Goal: Transaction & Acquisition: Purchase product/service

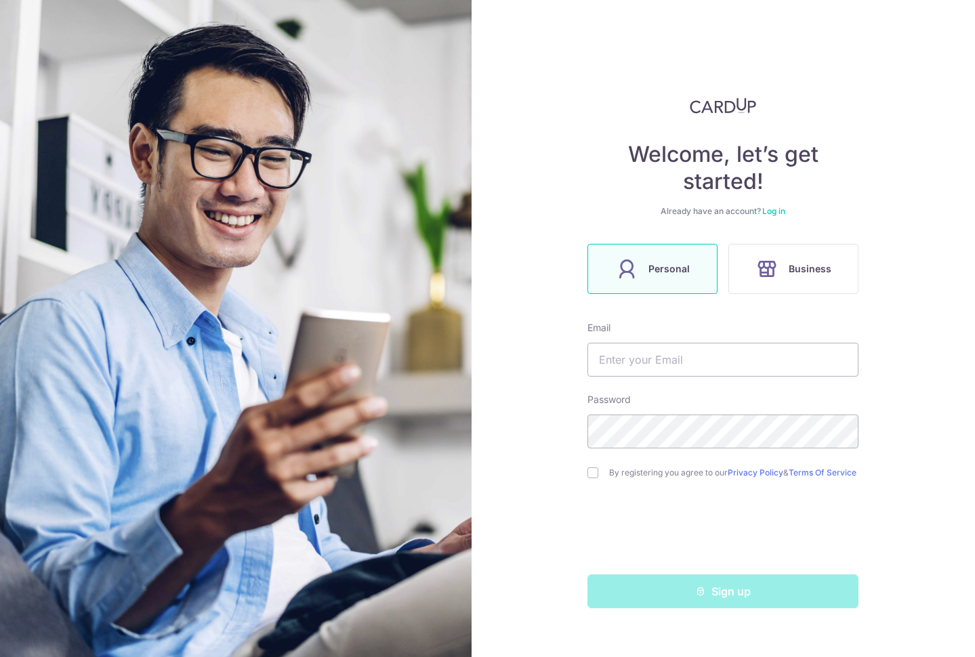
click at [690, 123] on div "Welcome, let’s get started! Already have an account? Log in Personal Business E…" at bounding box center [723, 353] width 271 height 511
click at [779, 212] on link "Log in" at bounding box center [773, 211] width 23 height 10
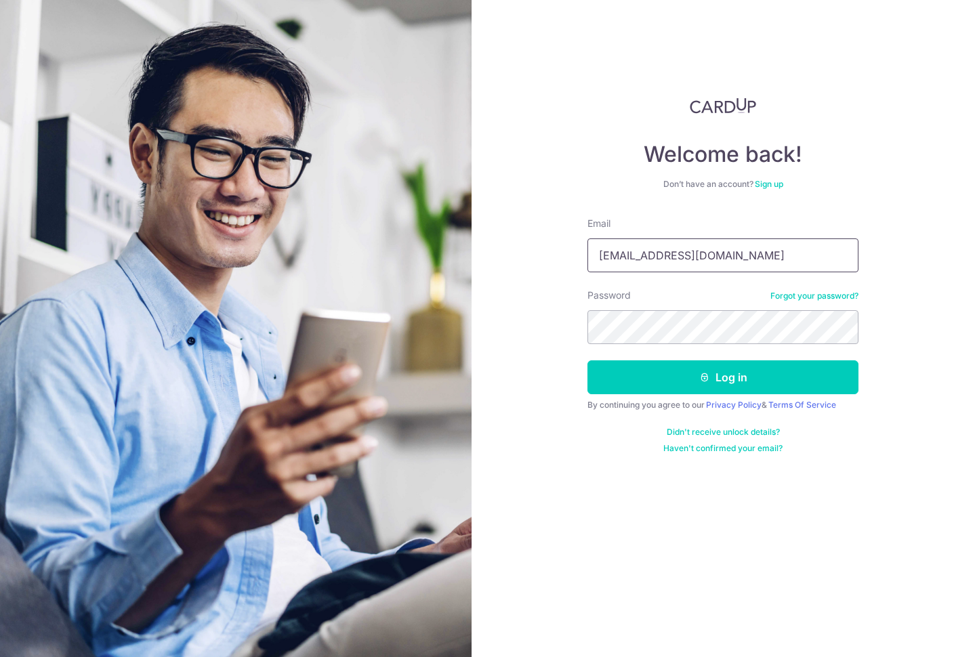
type input "joeylee3@ocbc.com"
click at [723, 378] on button "Log in" at bounding box center [723, 378] width 271 height 34
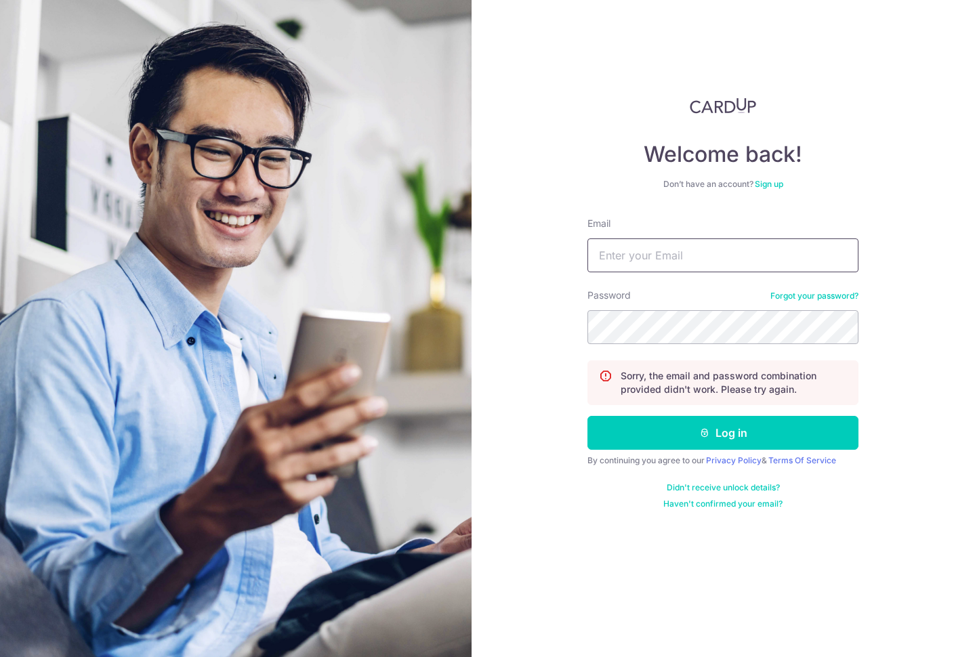
drag, startPoint x: 728, startPoint y: 260, endPoint x: 728, endPoint y: 199, distance: 61.0
type input "joey.lyx@gmail.com"
click at [723, 433] on button "Log in" at bounding box center [723, 433] width 271 height 34
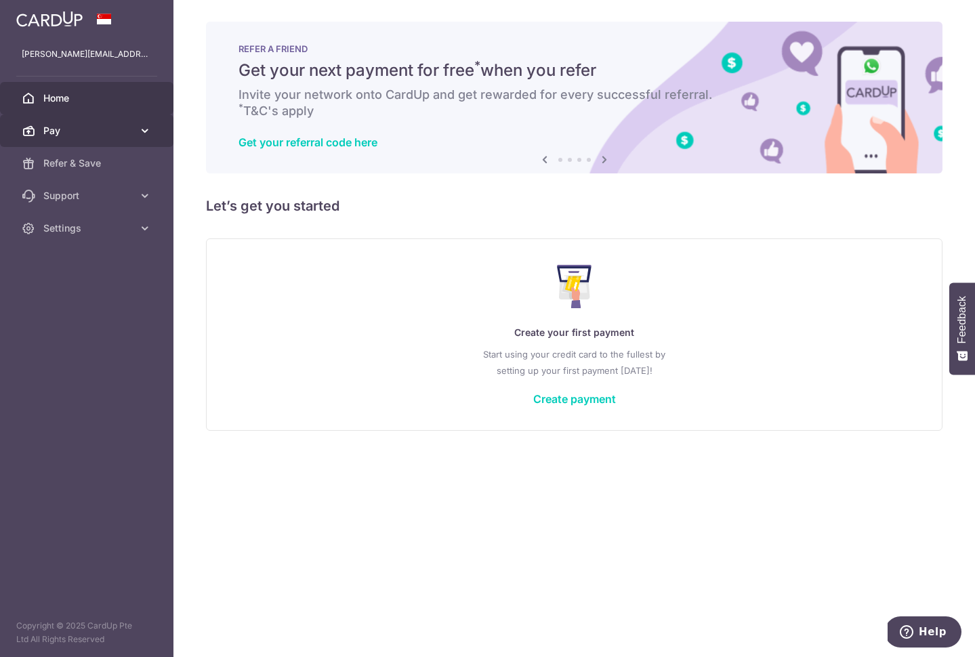
click at [74, 124] on span "Pay" at bounding box center [87, 131] width 89 height 14
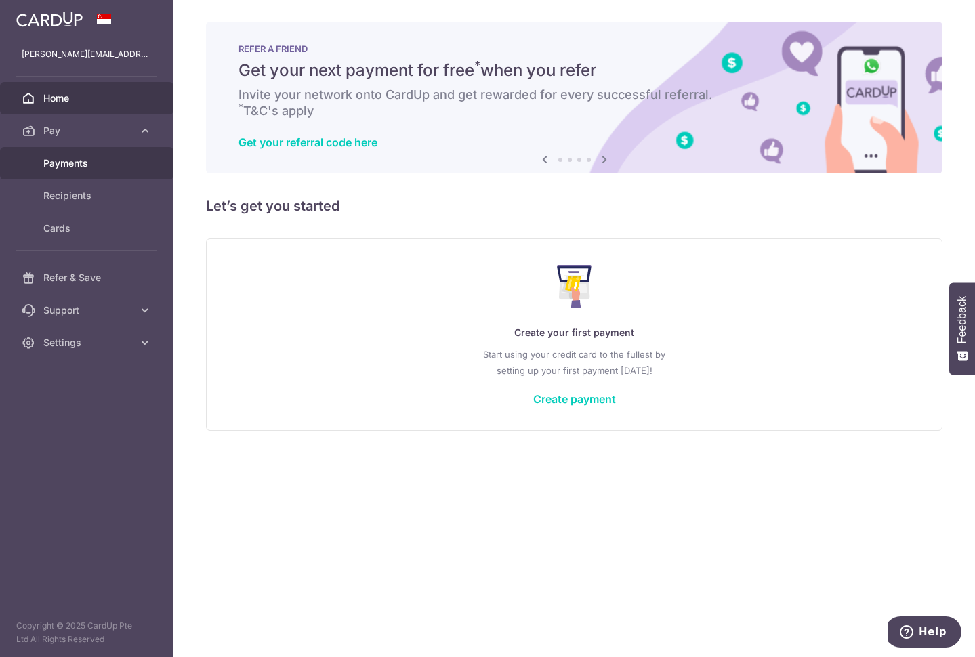
click at [73, 162] on span "Payments" at bounding box center [87, 164] width 89 height 14
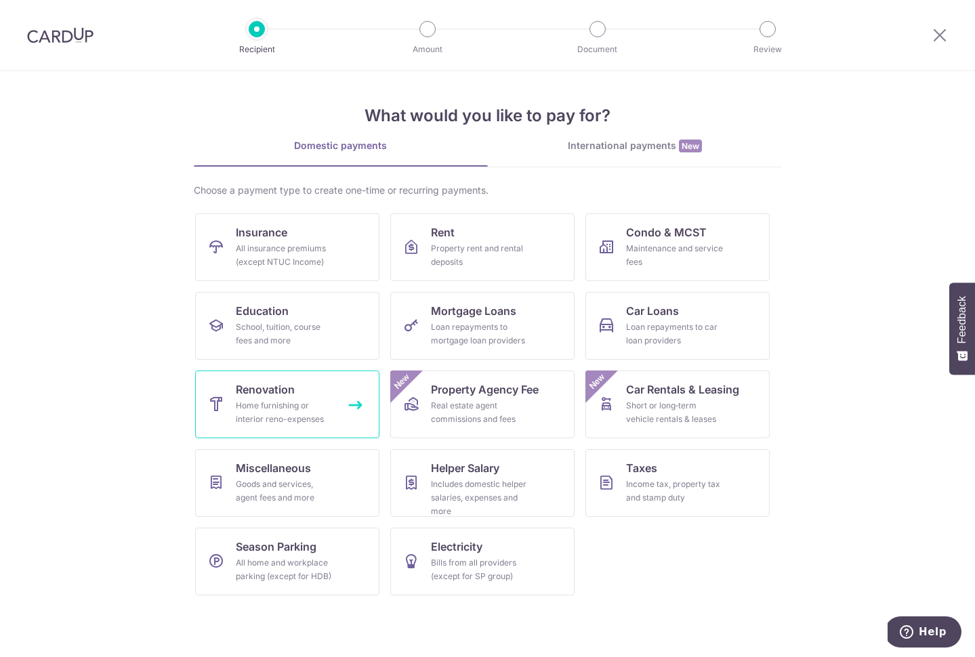
click at [260, 408] on div "Home furnishing or interior reno-expenses" at bounding box center [285, 412] width 98 height 27
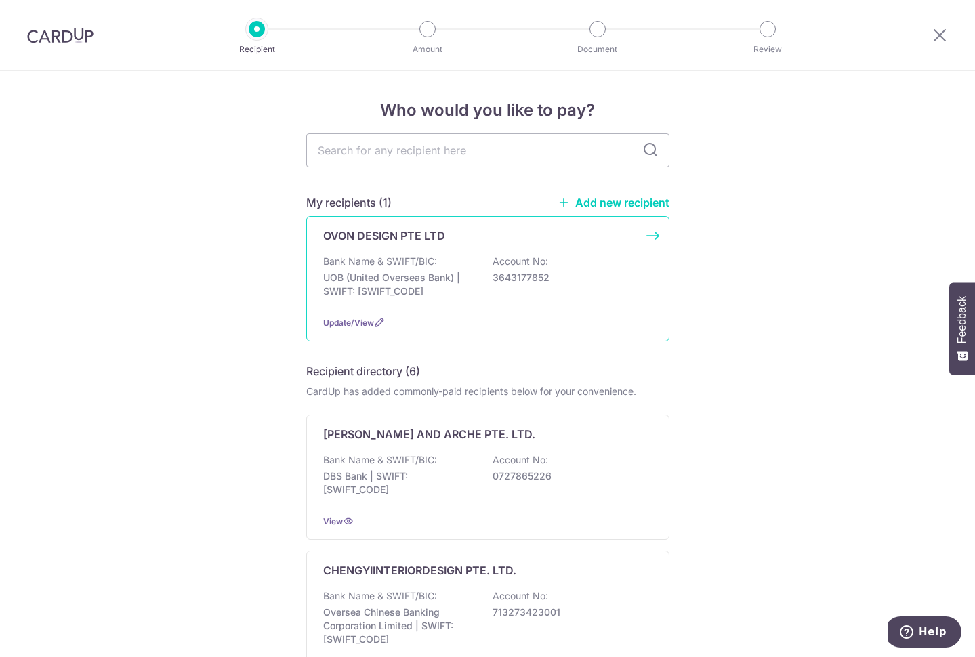
click at [539, 245] on div "OVON DESIGN PTE LTD Bank Name & SWIFT/BIC: UOB (United Overseas Bank) | SWIFT: …" at bounding box center [487, 278] width 363 height 125
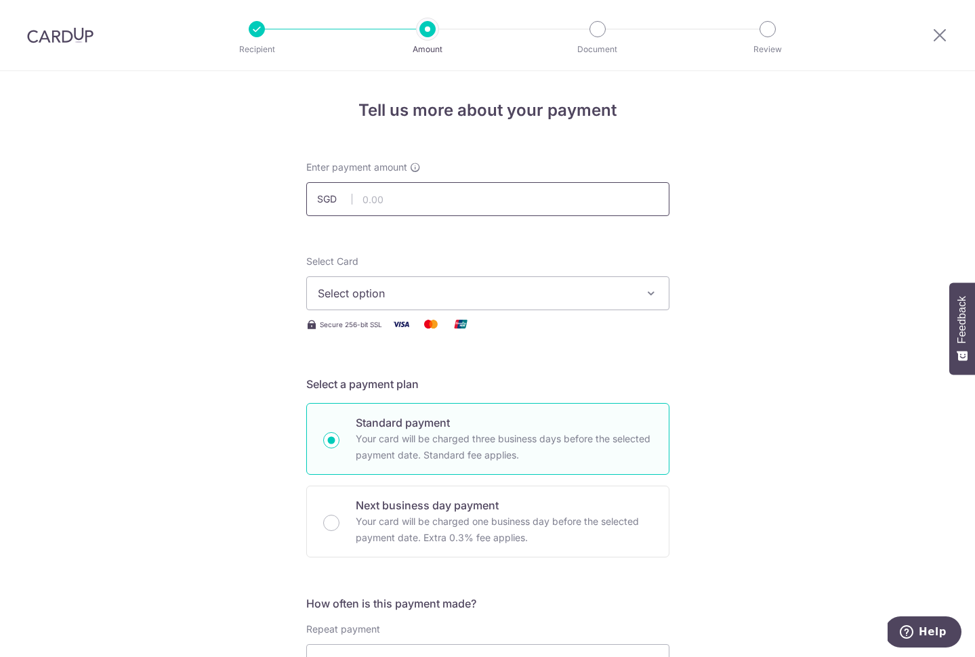
click at [533, 201] on input "text" at bounding box center [487, 199] width 363 height 34
type input "1,000.00"
click at [522, 304] on button "Select option" at bounding box center [487, 294] width 363 height 34
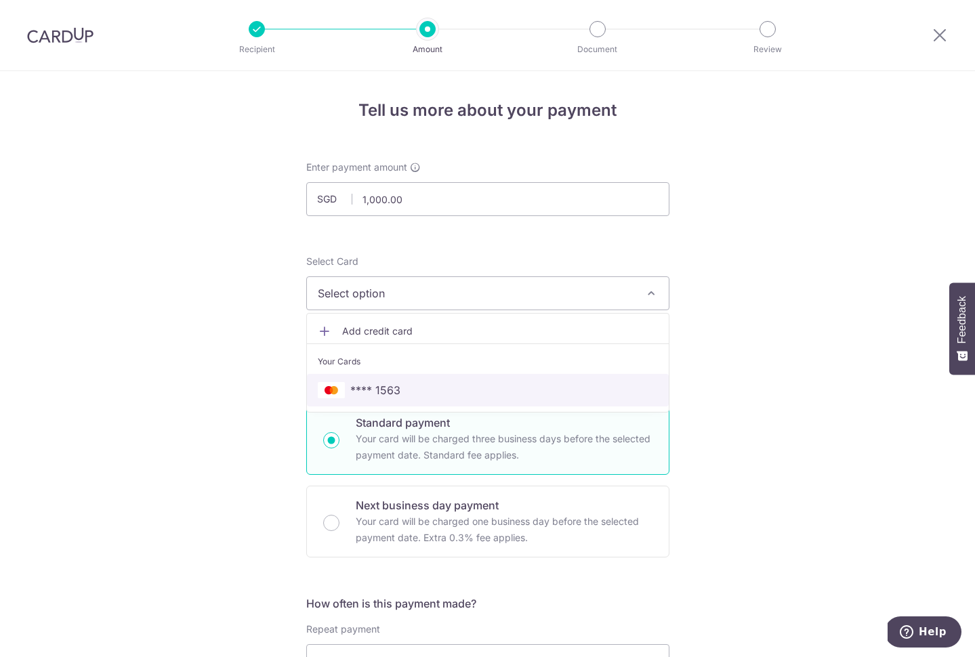
click at [390, 393] on span "**** 1563" at bounding box center [375, 390] width 50 height 16
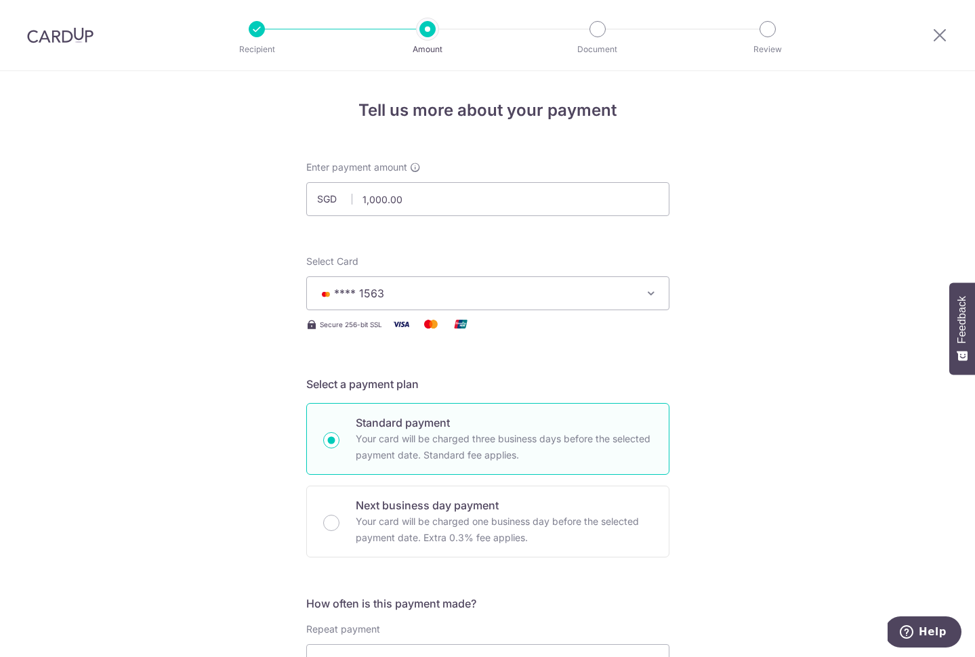
click at [437, 294] on span "**** 1563" at bounding box center [476, 293] width 316 height 16
click at [408, 332] on span "Add credit card" at bounding box center [500, 332] width 316 height 14
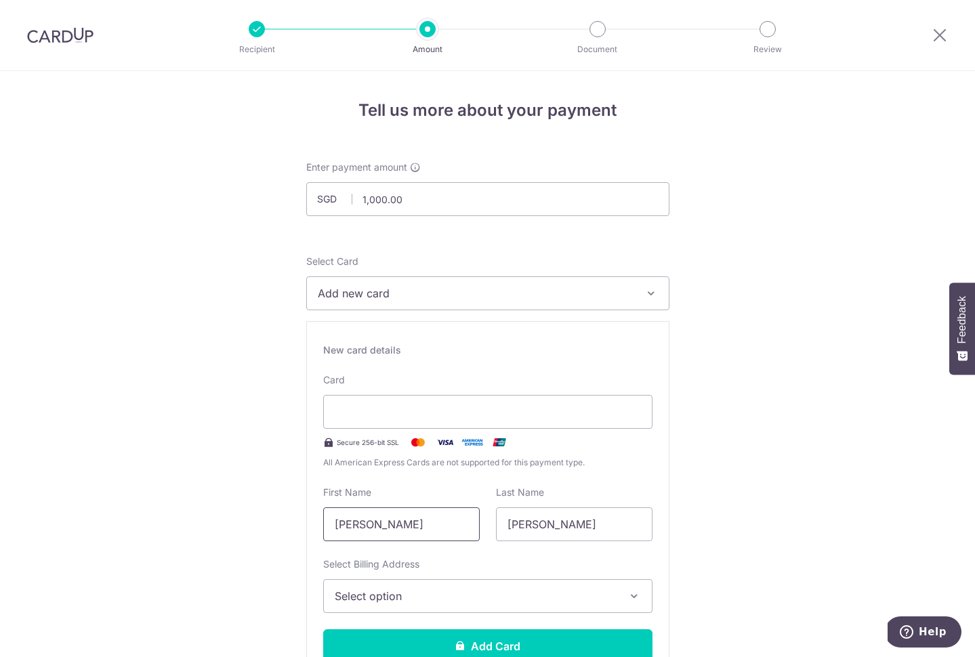
click at [441, 525] on input "Ying Xiu" at bounding box center [401, 525] width 157 height 34
type input "Y"
type input "JOEY"
click at [545, 523] on input "Lee" at bounding box center [574, 525] width 157 height 34
type input "L"
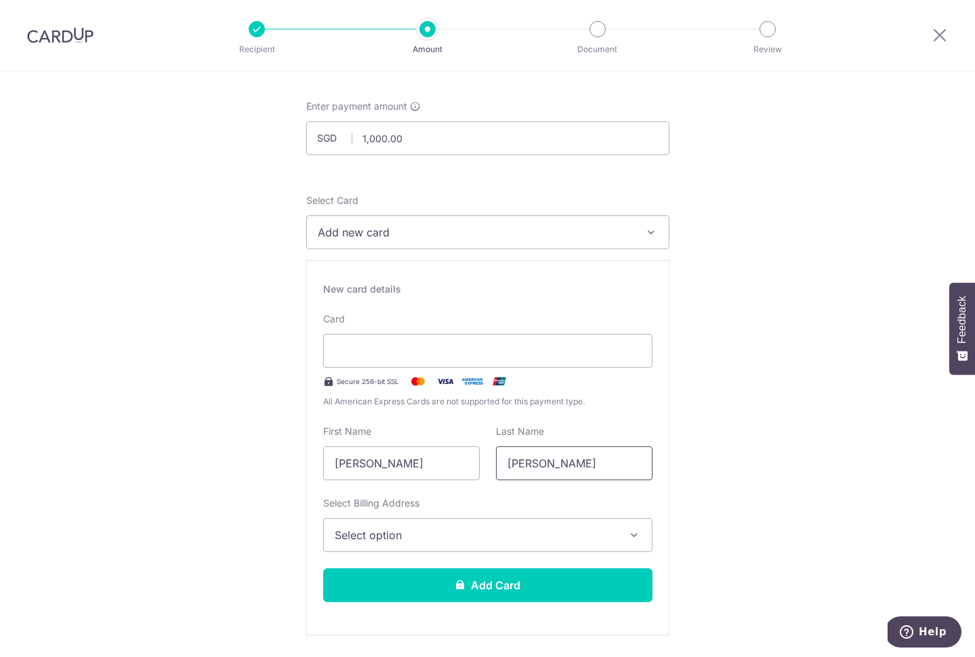
scroll to position [66, 0]
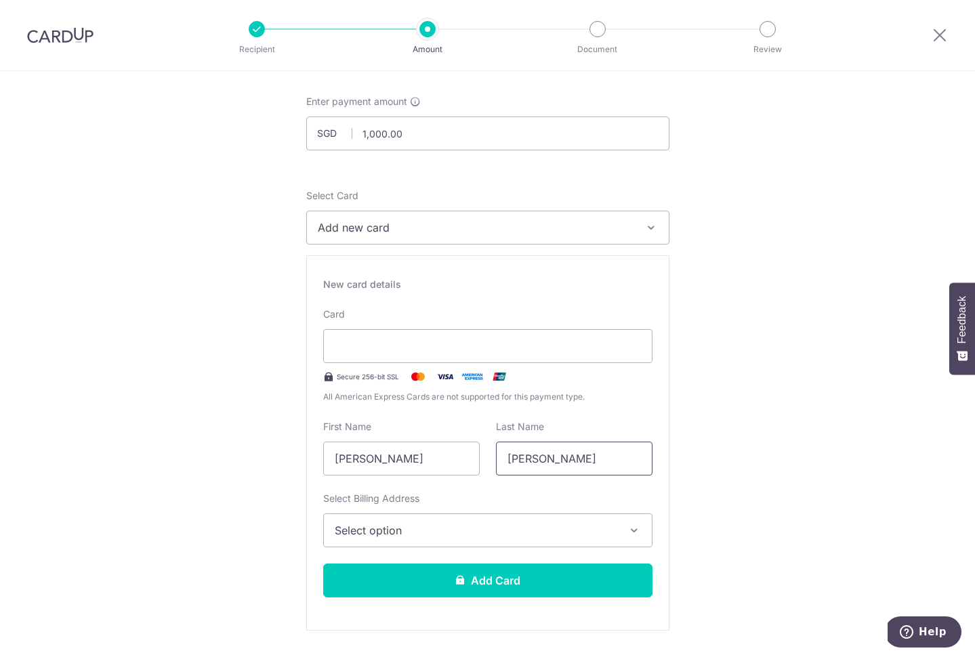
type input "LEE"
click at [643, 530] on button "Select option" at bounding box center [487, 531] width 329 height 34
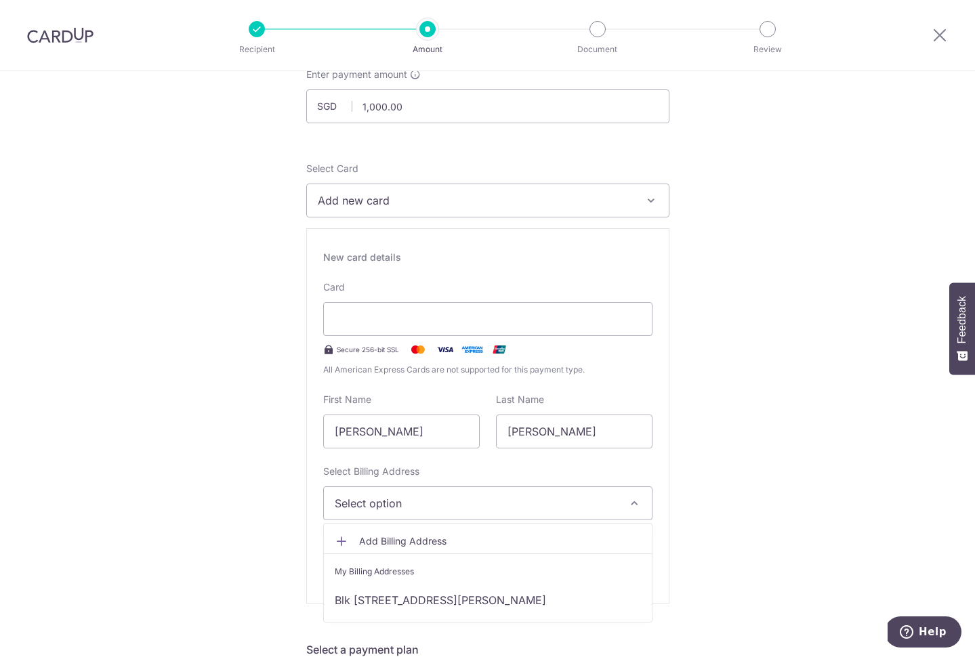
scroll to position [94, 0]
click at [567, 598] on link "Blk 222B, #05-124, Mount Vernon Road, Singapore, Singapore-362222" at bounding box center [488, 599] width 328 height 33
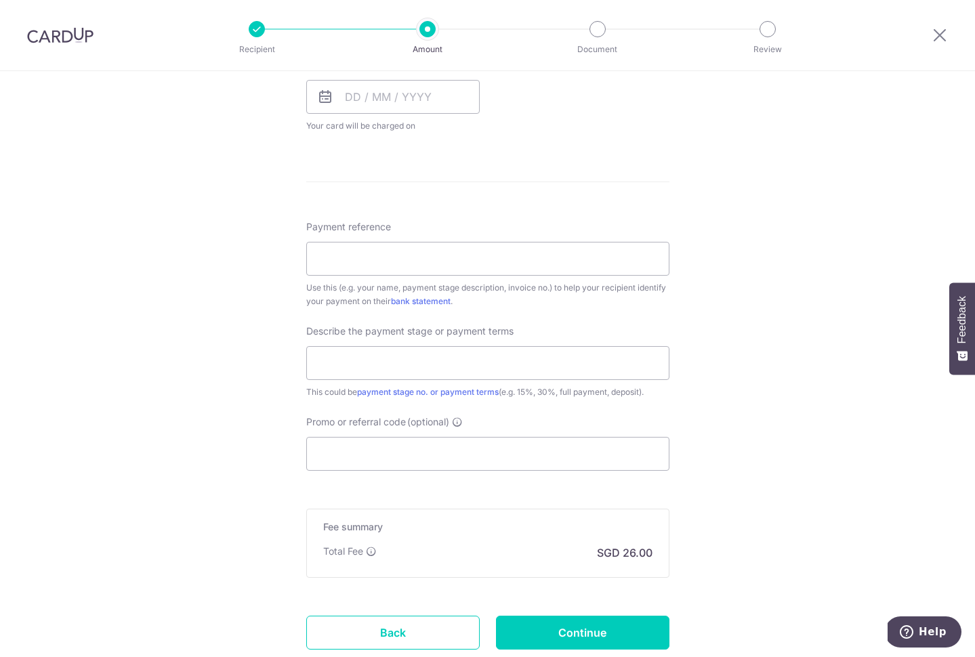
scroll to position [988, 0]
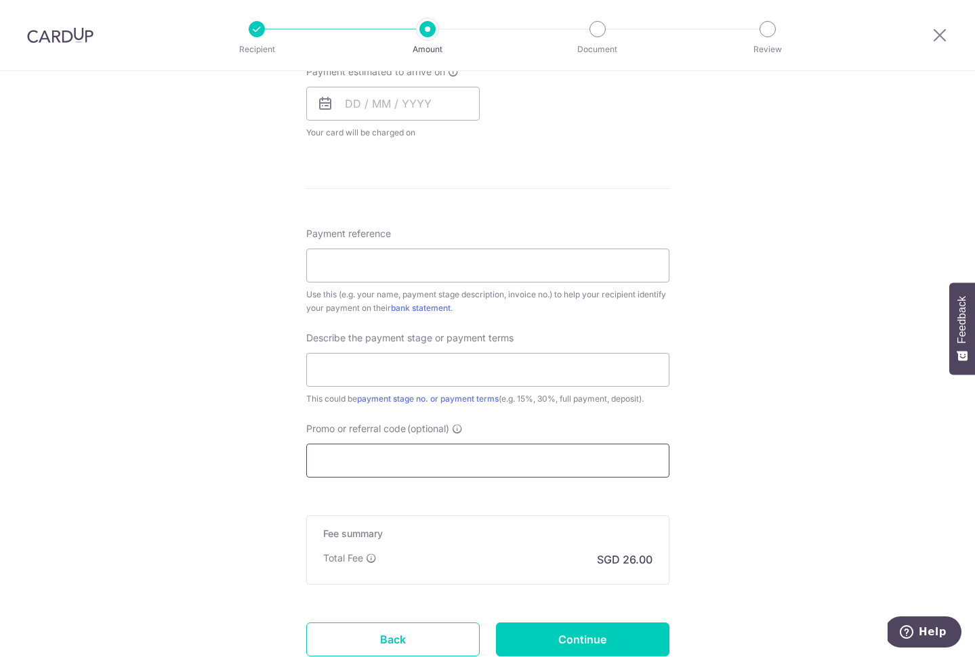
click at [531, 465] on input "Promo or referral code (optional)" at bounding box center [487, 461] width 363 height 34
paste input "OCBC90N155"
type input "OCBC90N155"
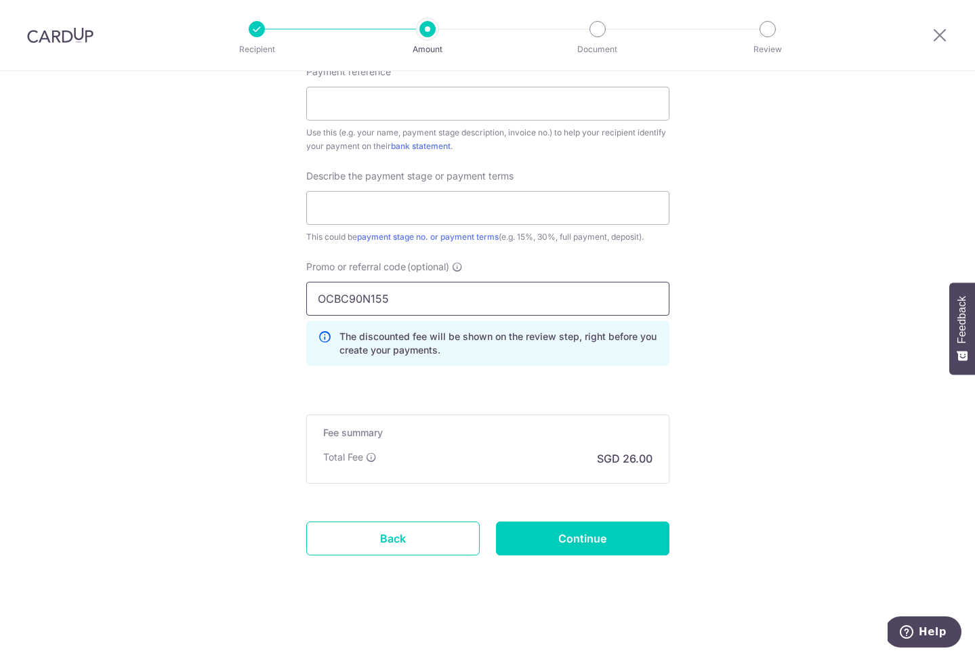
scroll to position [1150, 0]
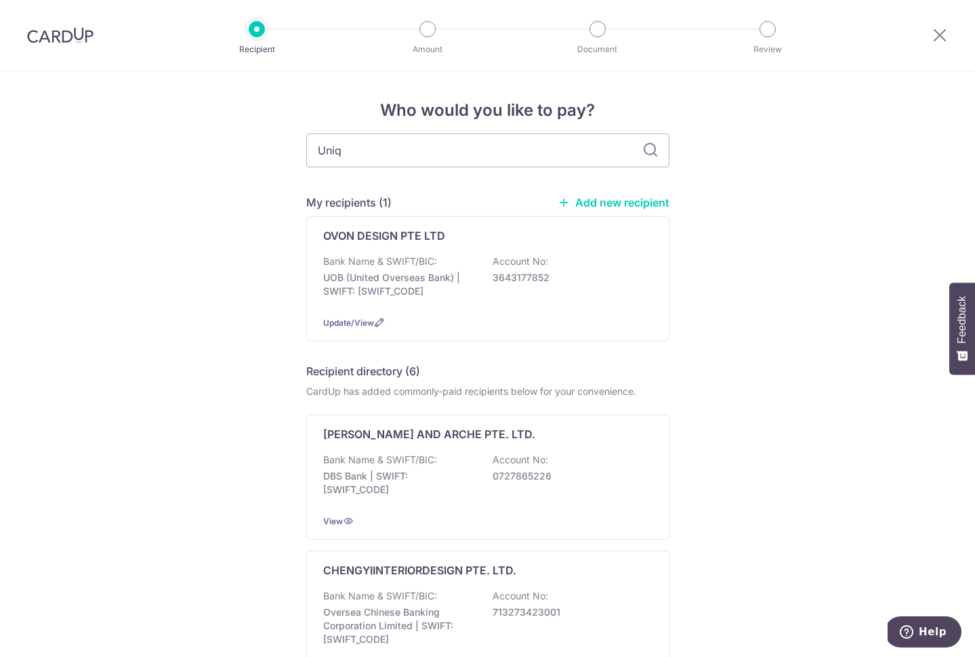
type input "Uniqu"
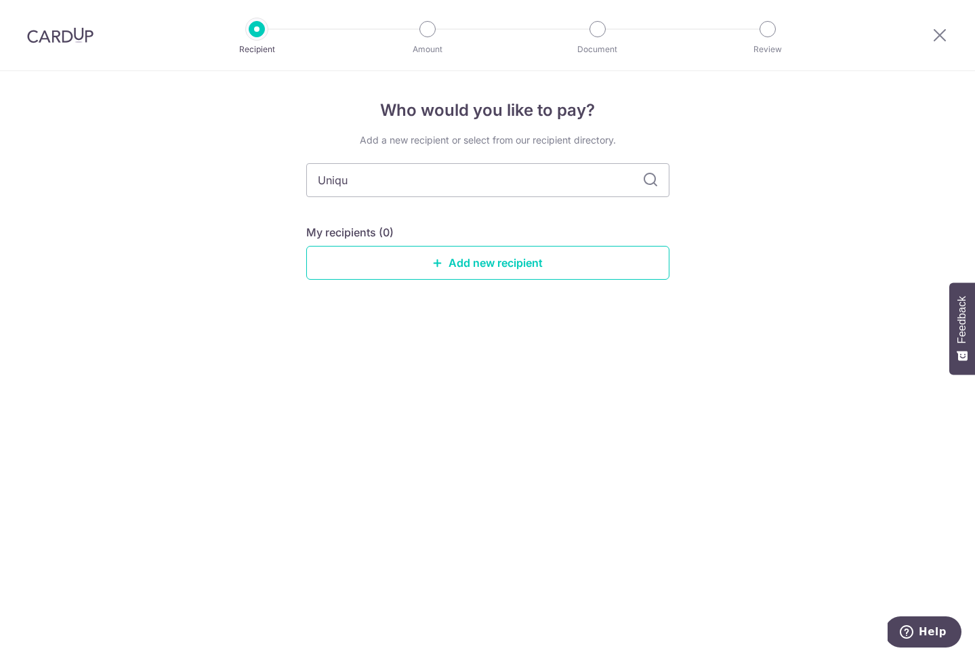
type input "Uniq"
type input "Unique"
type input "Unique air solution"
click at [647, 177] on icon at bounding box center [651, 180] width 16 height 16
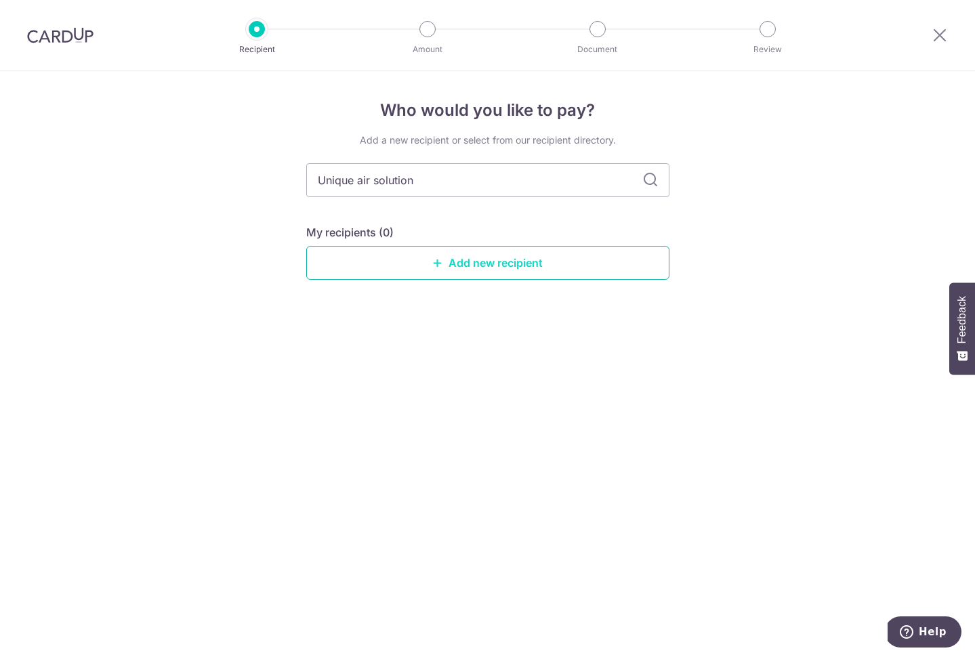
click at [497, 267] on link "Add new recipient" at bounding box center [487, 263] width 363 height 34
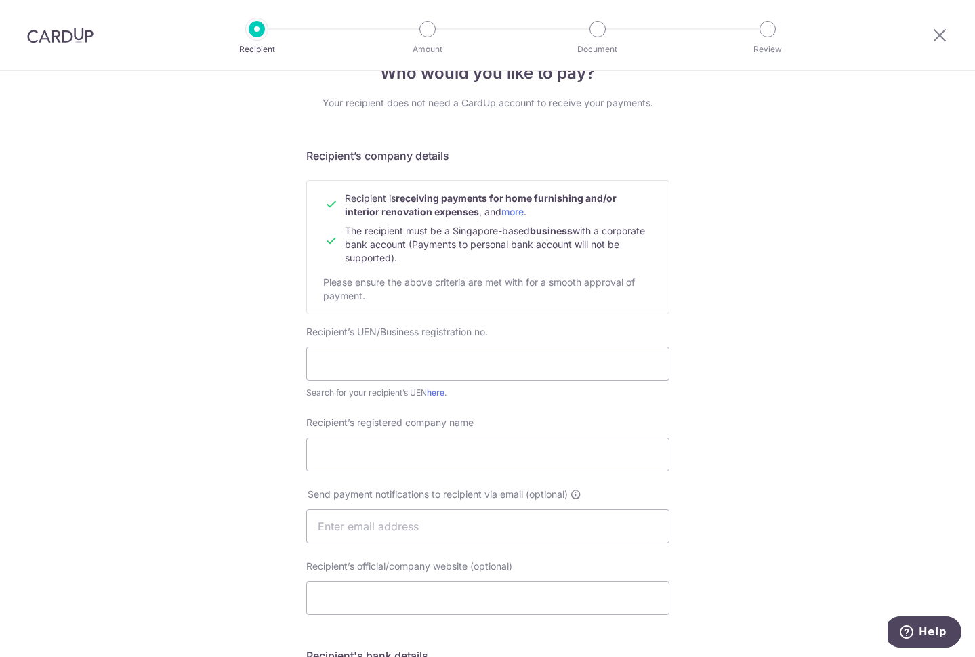
scroll to position [71, 0]
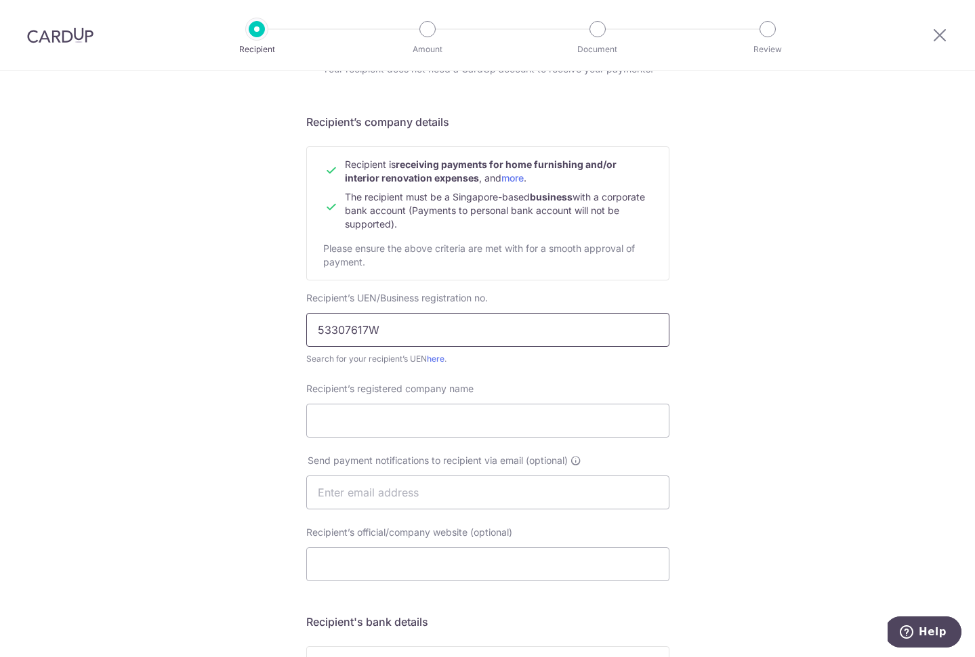
type input "53307617W"
click button "Submit Request" at bounding box center [0, 0] width 0 height 0
click at [653, 333] on input "53307617W" at bounding box center [487, 330] width 363 height 34
click at [651, 329] on input "53307617W" at bounding box center [487, 330] width 363 height 34
click at [642, 331] on input "53307617W" at bounding box center [487, 330] width 363 height 34
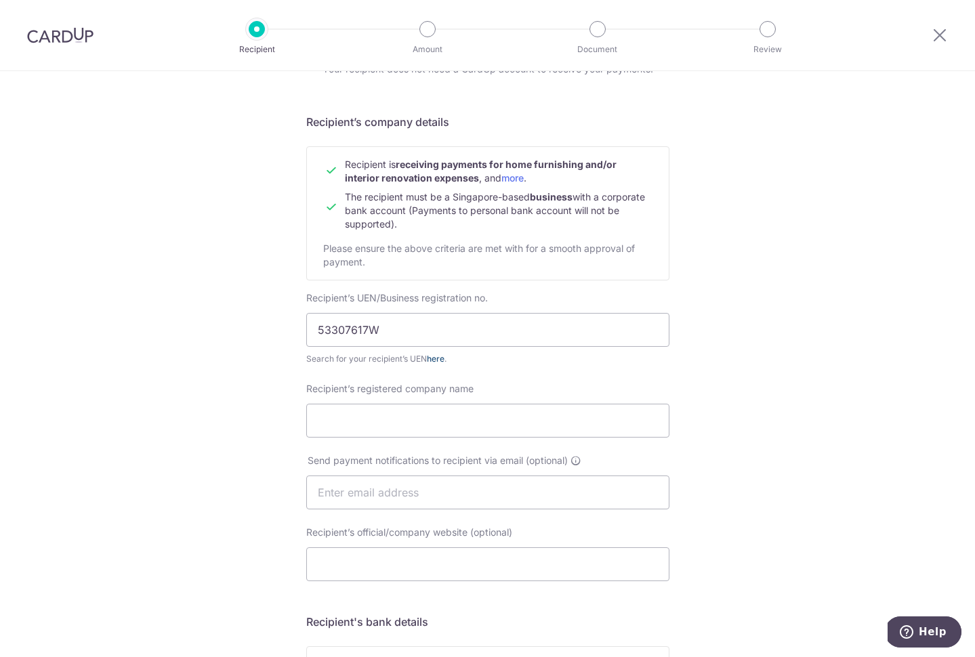
click at [437, 356] on link "here" at bounding box center [436, 359] width 18 height 10
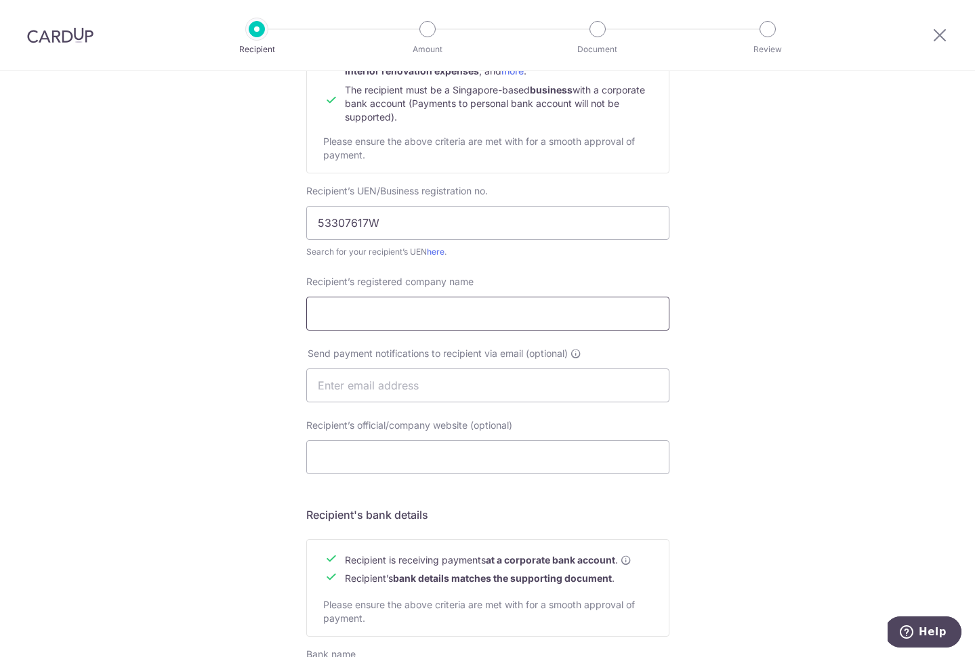
scroll to position [176, 0]
click at [388, 236] on input "53307617W" at bounding box center [487, 225] width 363 height 34
click button "Submit Request" at bounding box center [0, 0] width 0 height 0
click at [653, 226] on input "53307617W" at bounding box center [487, 225] width 363 height 34
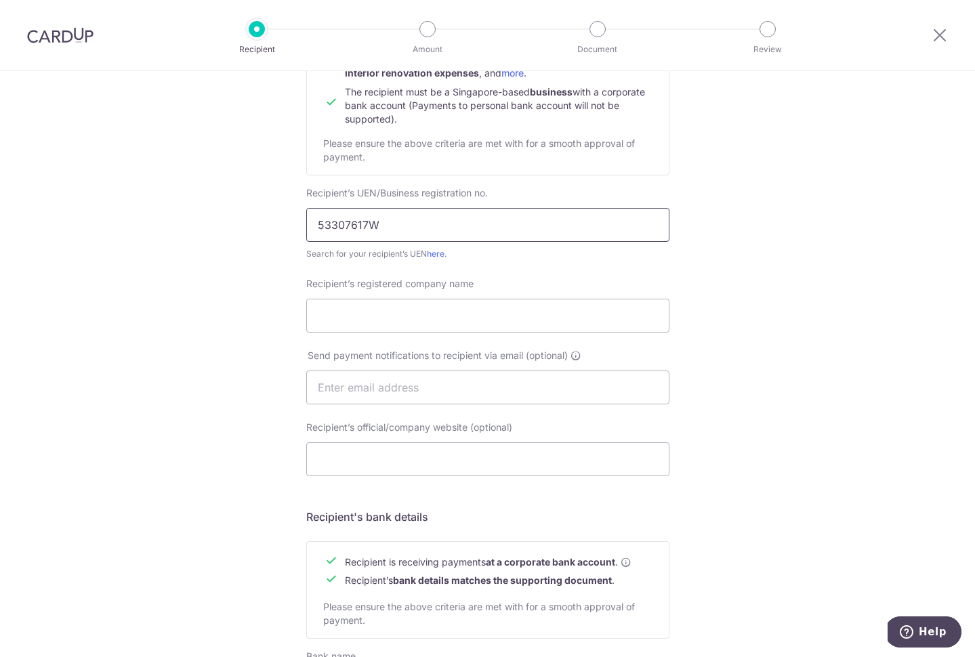
click at [646, 226] on input "53307617W" at bounding box center [487, 225] width 363 height 34
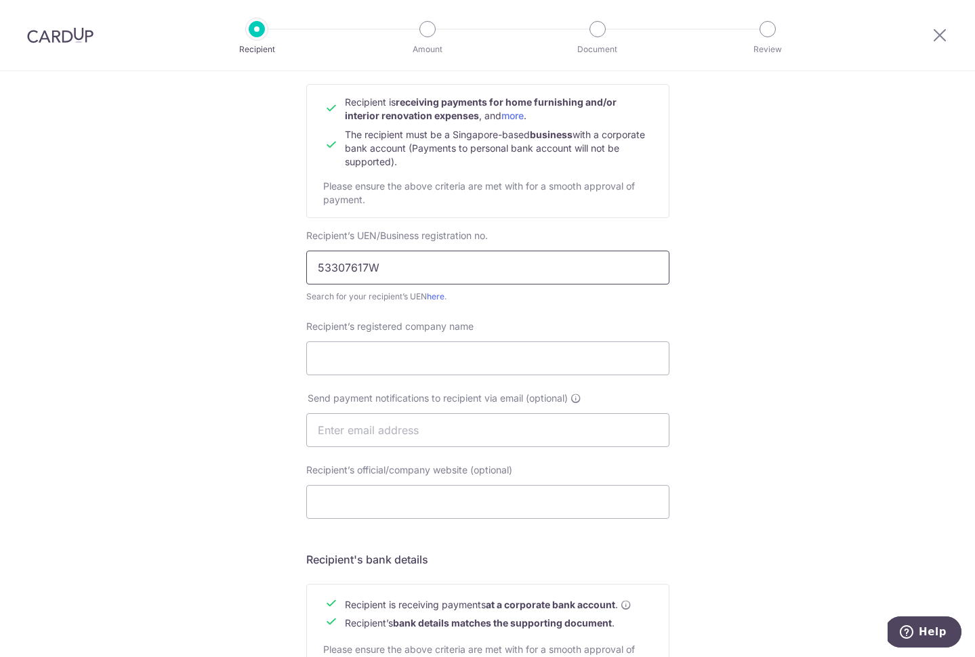
scroll to position [135, 0]
click at [462, 355] on input "Recipient’s registered company name" at bounding box center [487, 357] width 363 height 34
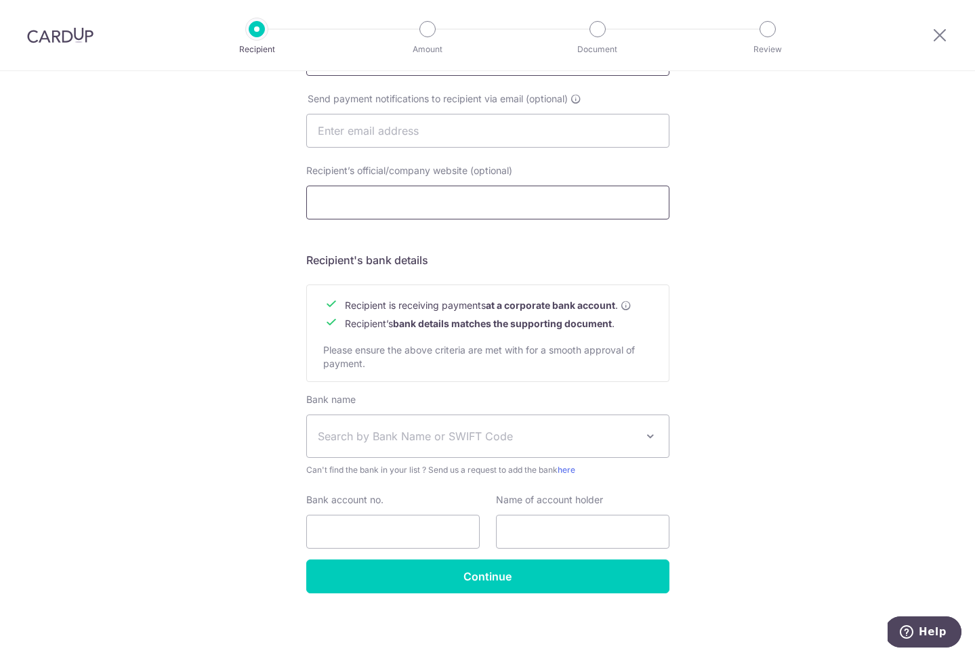
scroll to position [433, 0]
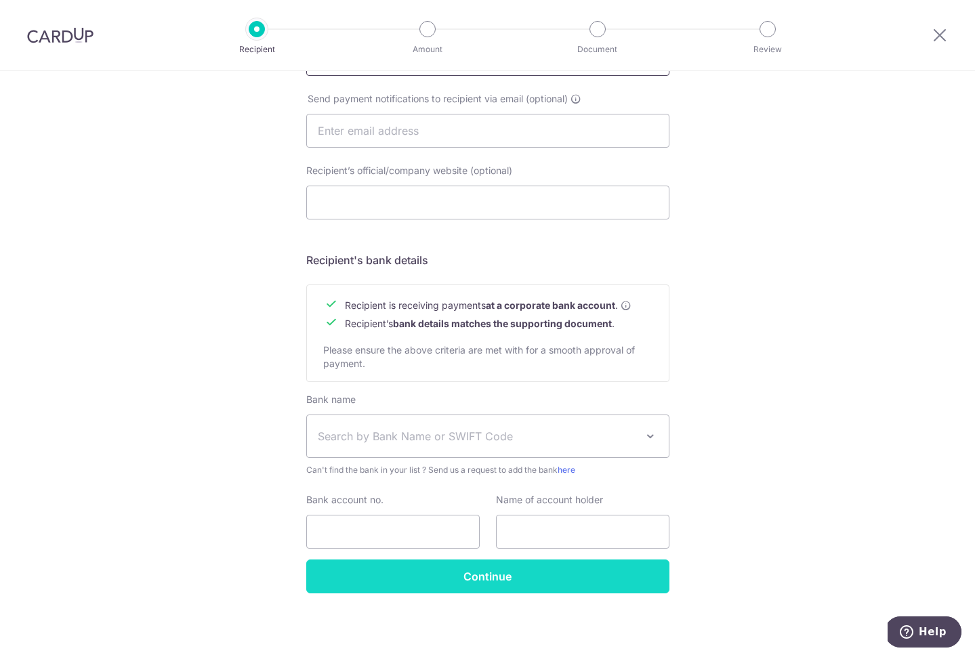
type input "Unique Air Solution"
click at [482, 585] on input "Continue" at bounding box center [487, 577] width 363 height 34
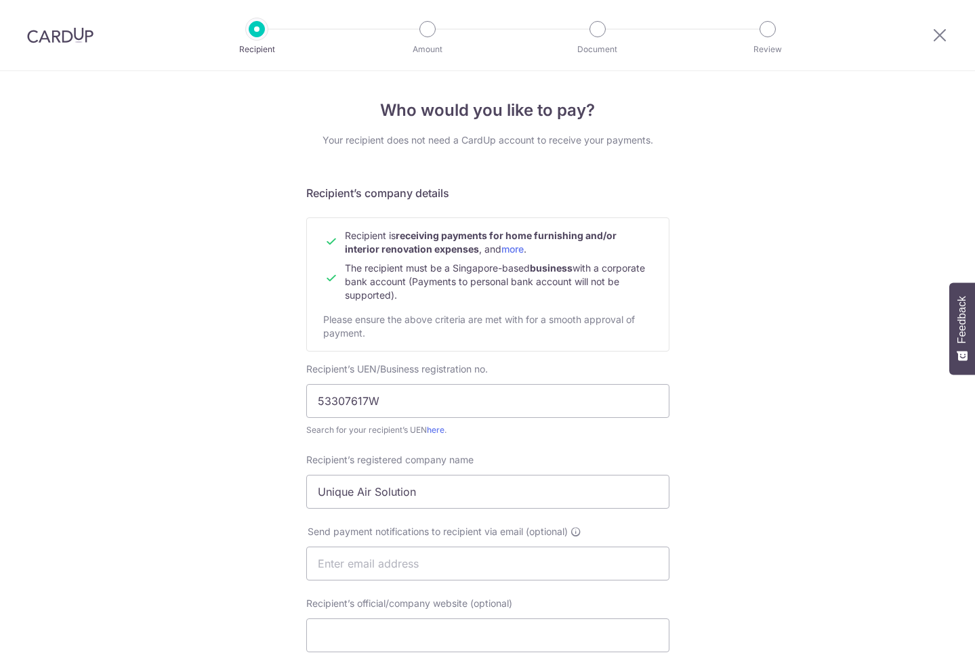
scroll to position [485, 0]
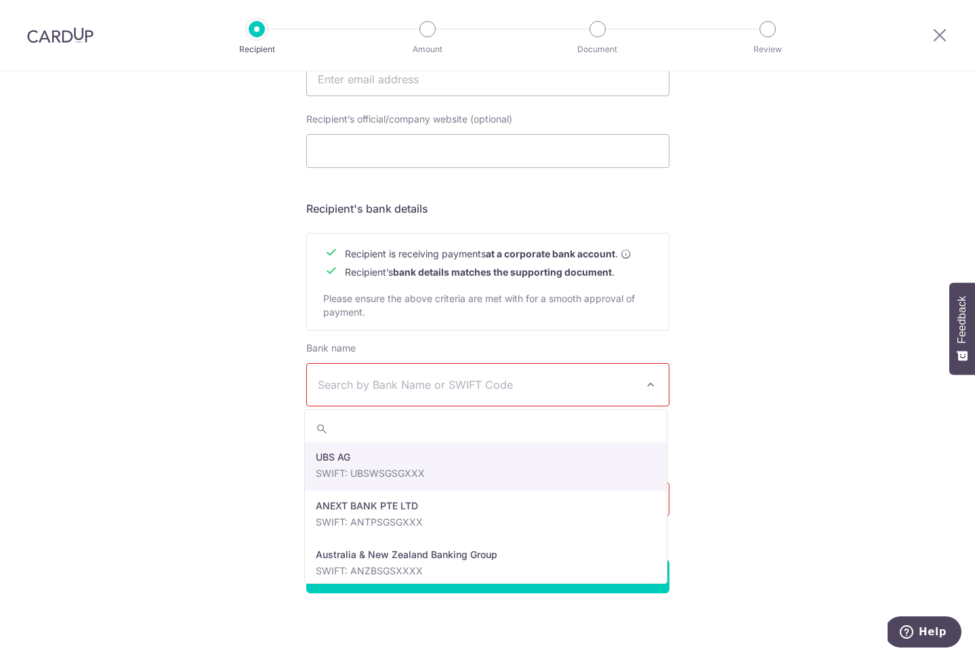
click at [488, 388] on span "Search by Bank Name or SWIFT Code" at bounding box center [477, 385] width 319 height 16
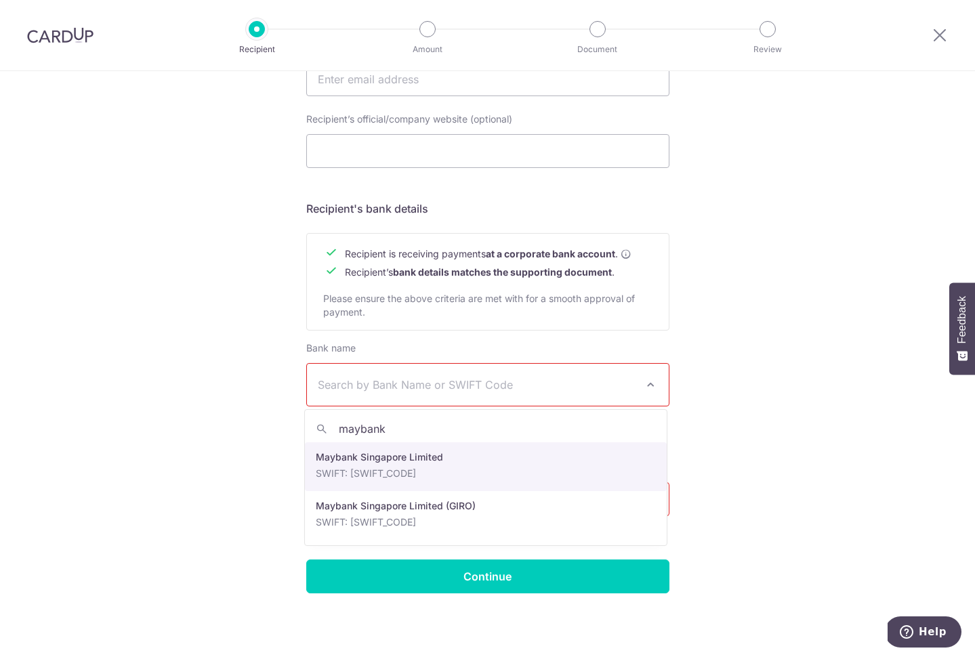
type input "maybank"
select select "10"
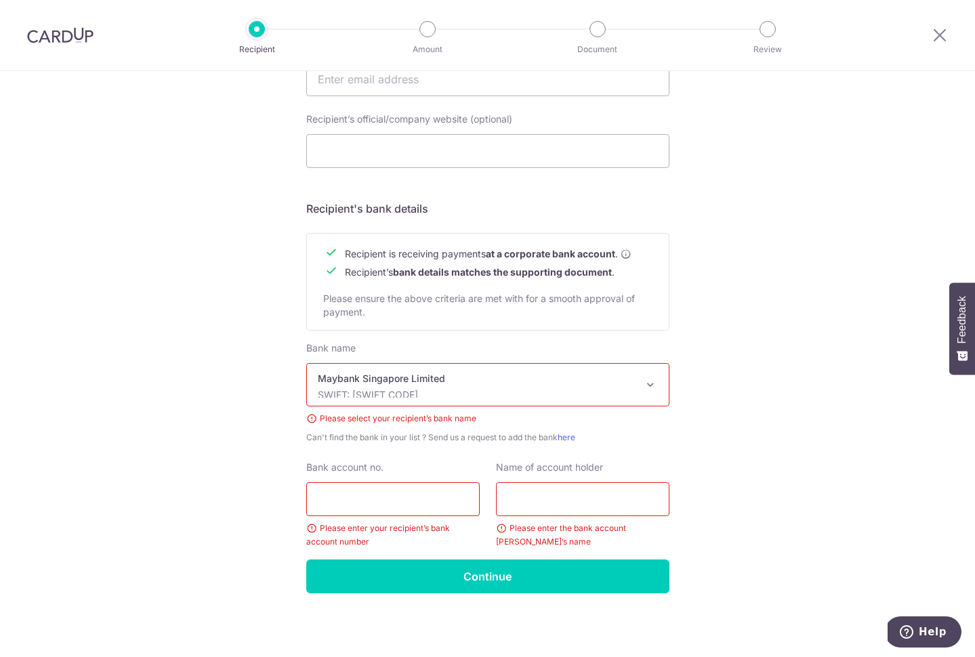
click at [387, 506] on input "Bank account no." at bounding box center [393, 500] width 174 height 34
type input "04131066826"
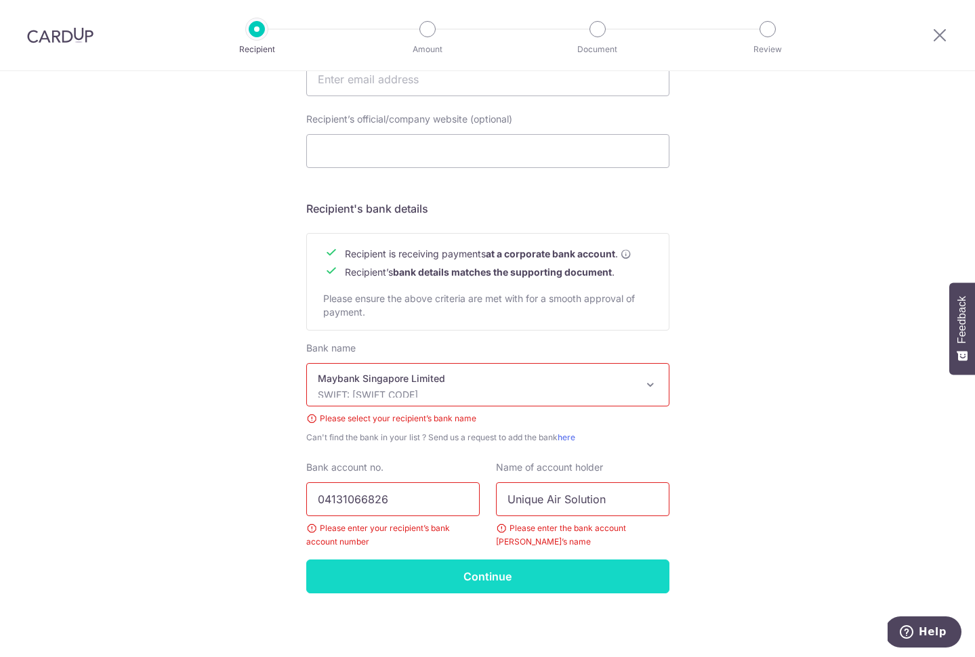
type input "Unique Air Solution"
click at [459, 577] on input "Continue" at bounding box center [487, 577] width 363 height 34
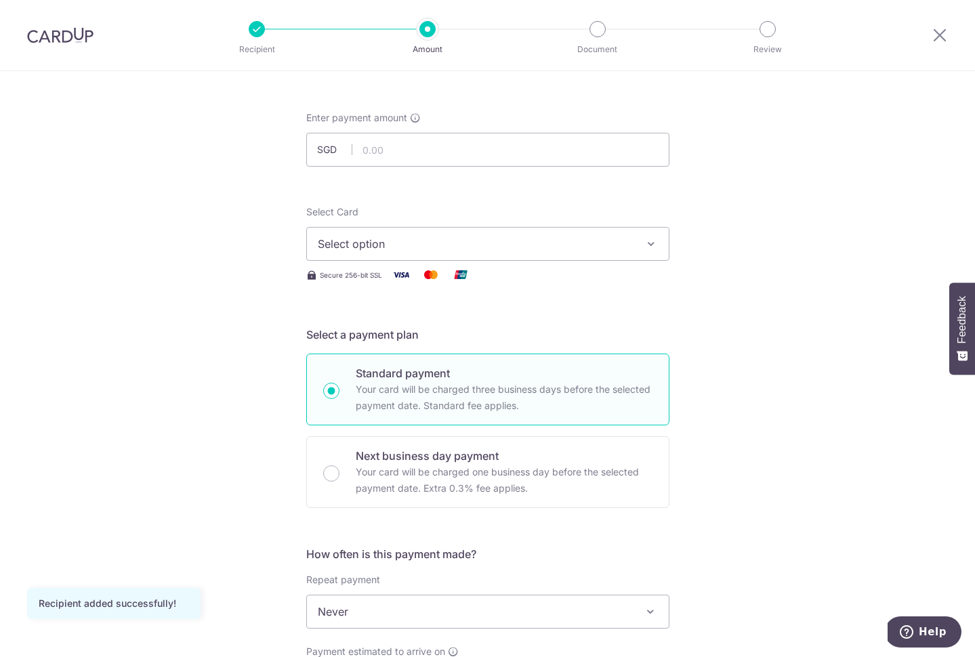
scroll to position [68, 0]
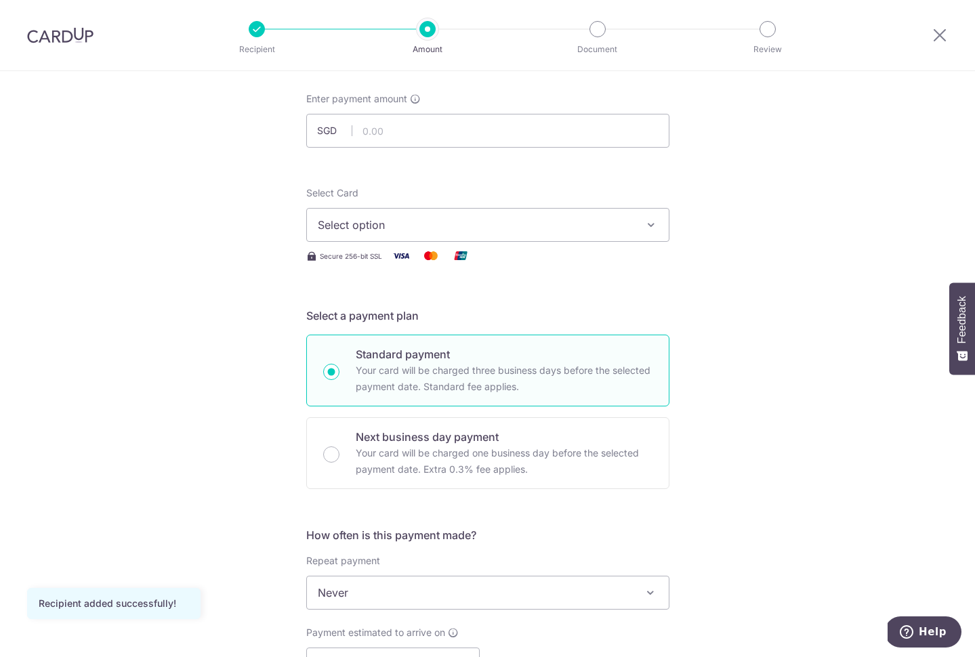
click at [640, 228] on button "Select option" at bounding box center [487, 225] width 363 height 34
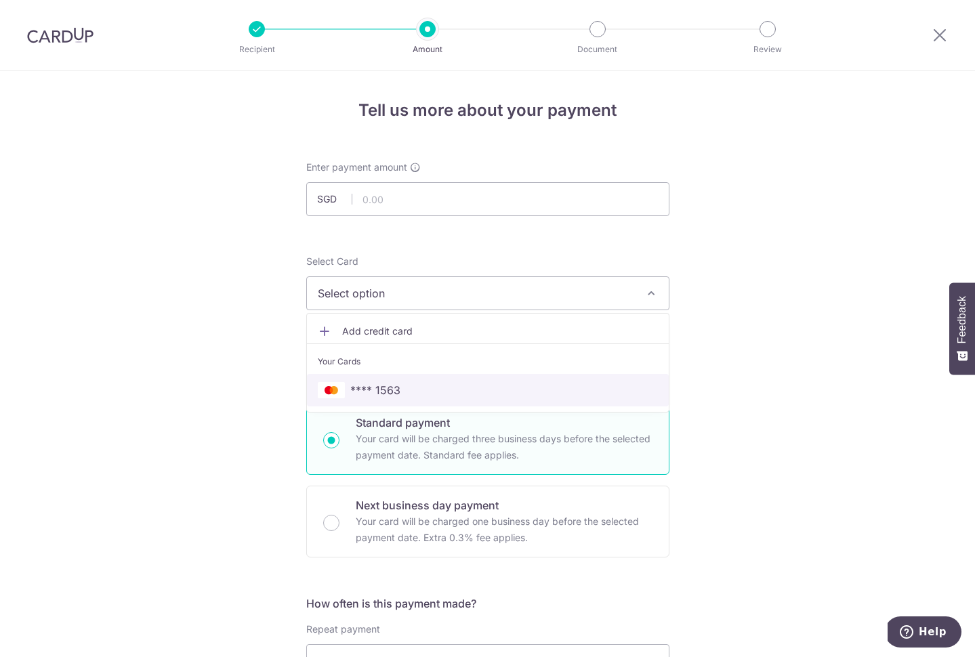
scroll to position [0, 0]
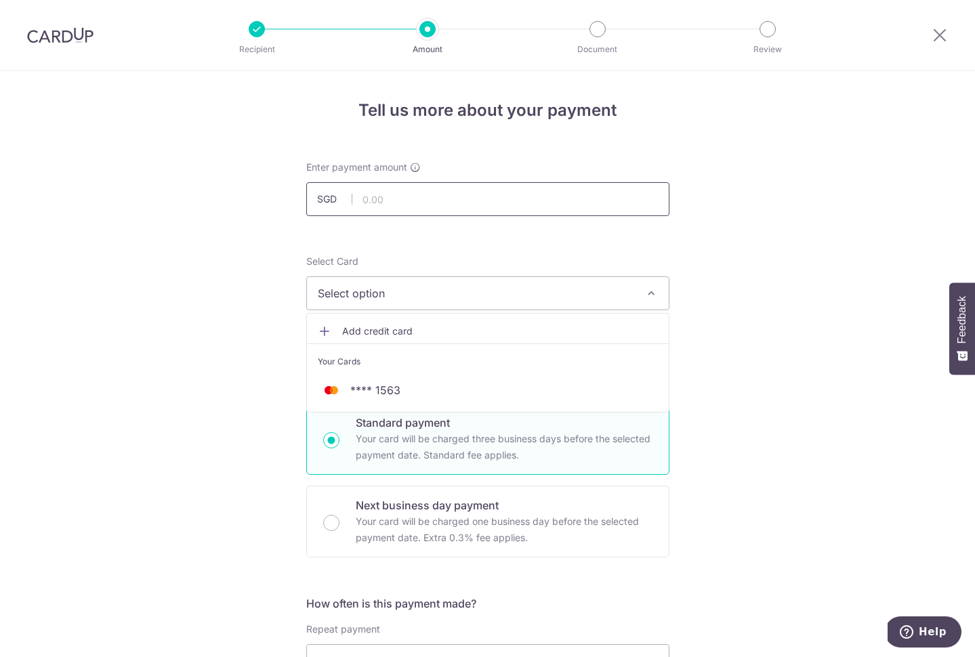
click at [470, 207] on input "text" at bounding box center [487, 199] width 363 height 34
type input "1"
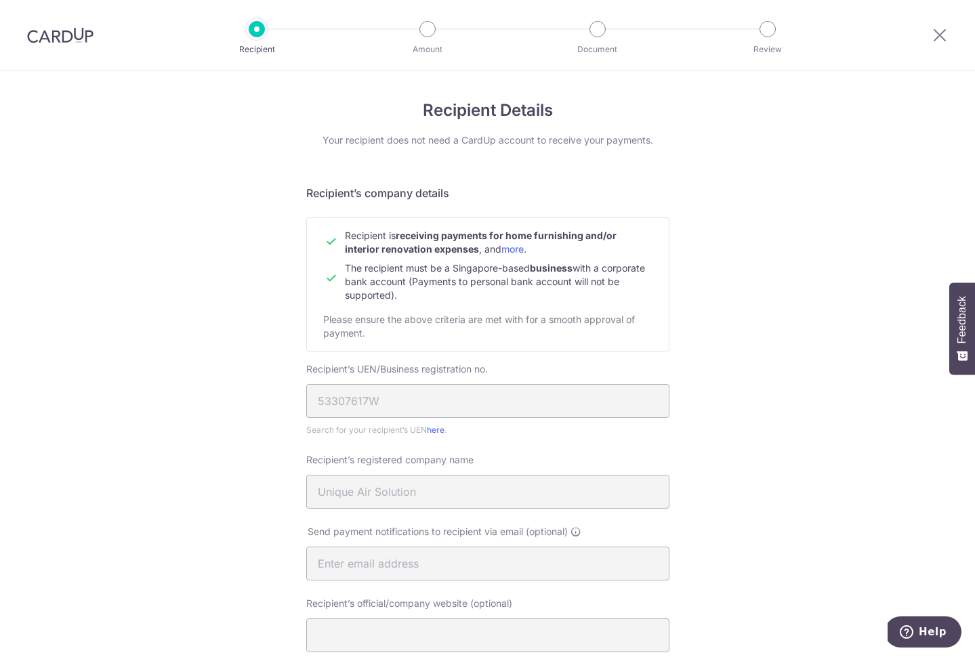
click at [68, 26] on div at bounding box center [60, 35] width 121 height 70
click at [67, 33] on img at bounding box center [60, 35] width 66 height 16
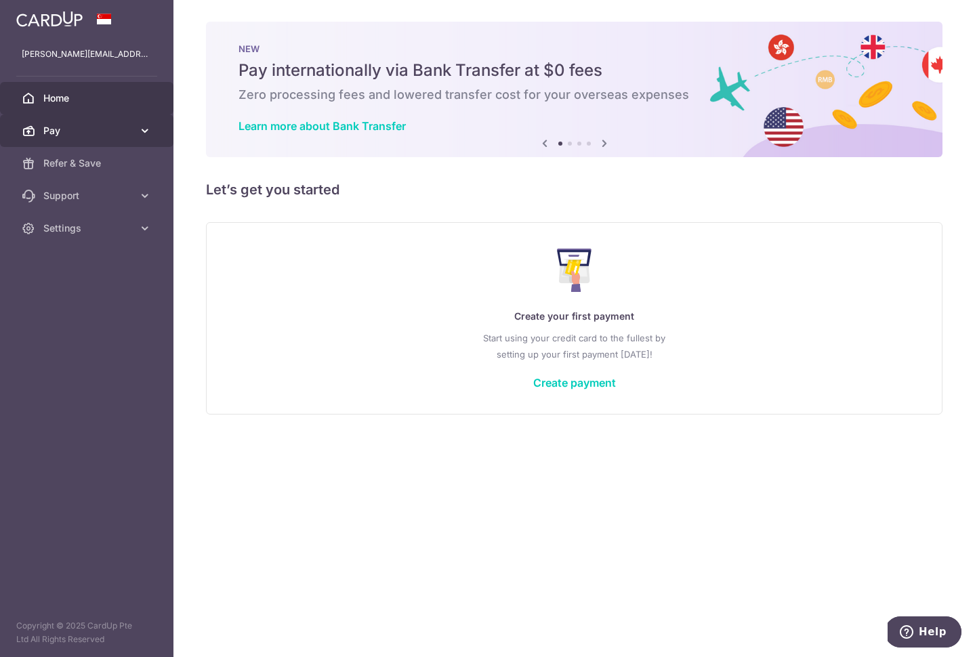
click at [58, 127] on span "Pay" at bounding box center [87, 131] width 89 height 14
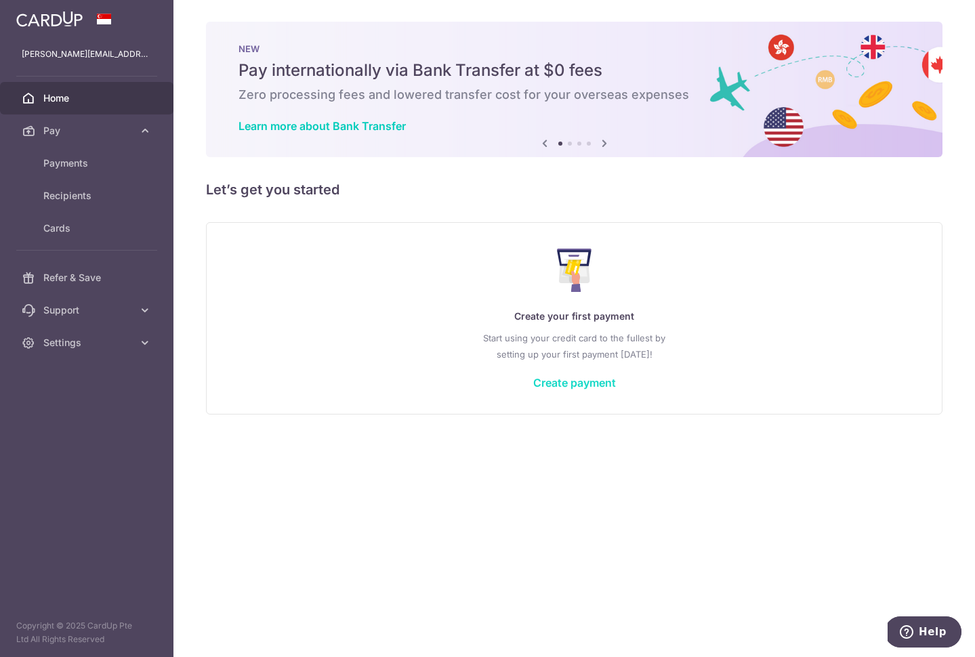
click at [562, 380] on link "Create payment" at bounding box center [574, 383] width 83 height 14
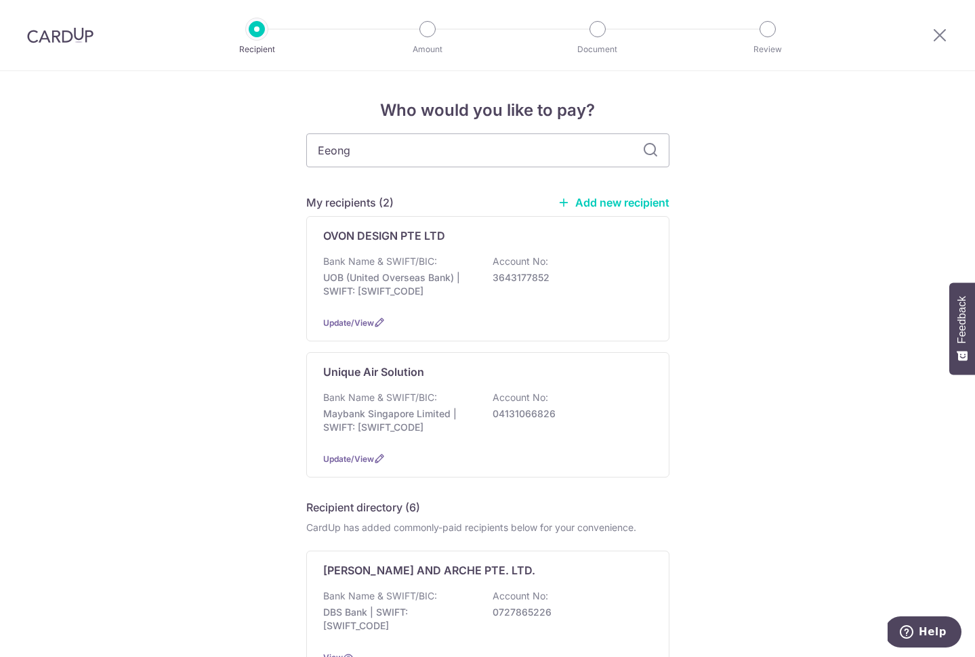
type input "Eeong"
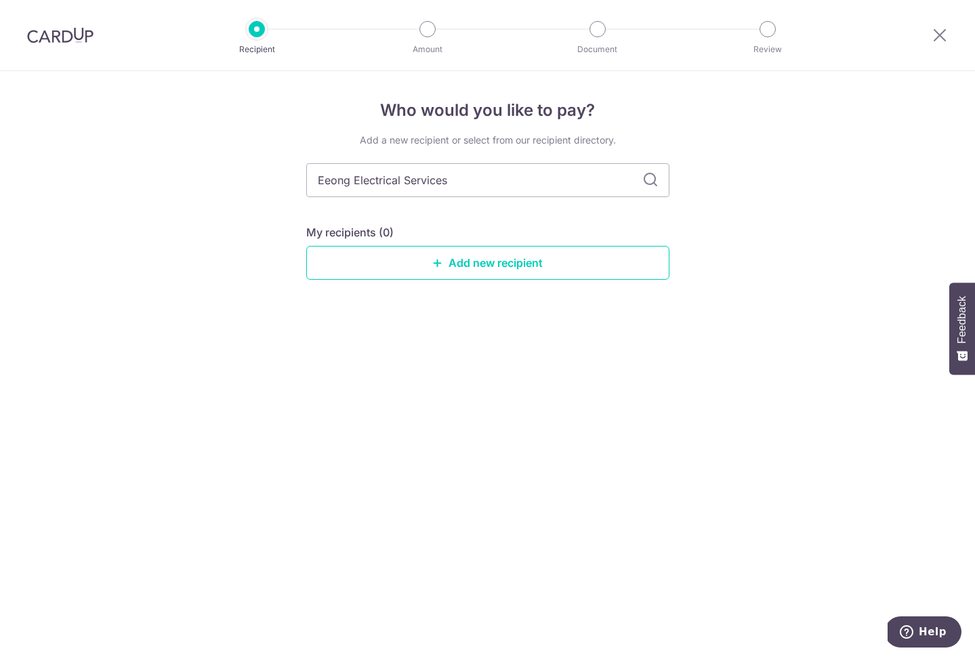
type input "Eeong Electrical Services"
click at [651, 186] on icon at bounding box center [651, 180] width 16 height 16
click at [509, 264] on link "Add new recipient" at bounding box center [487, 263] width 363 height 34
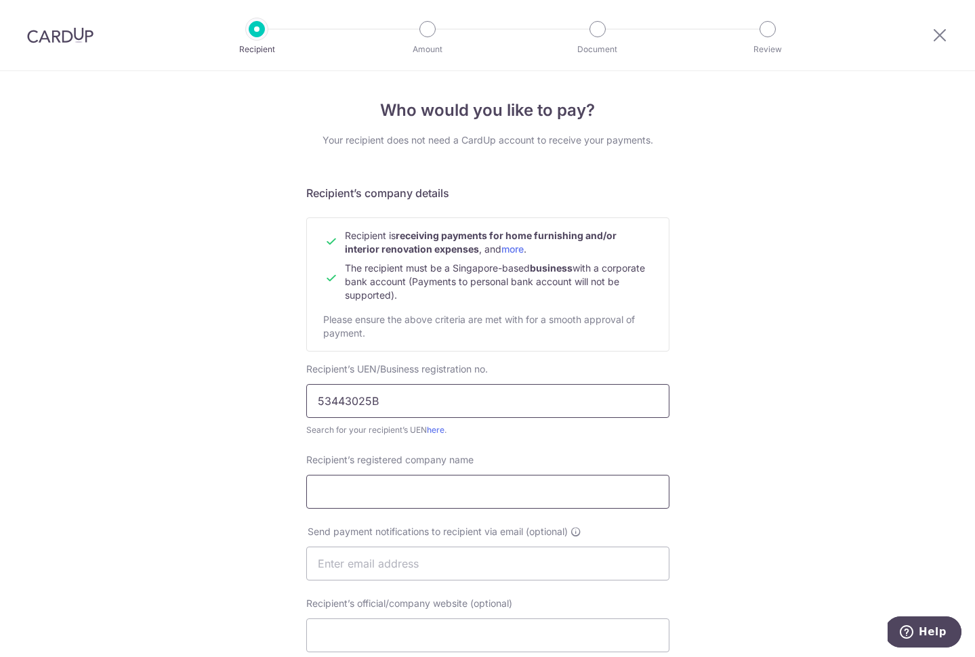
type input "53443025B"
click at [514, 502] on input "Recipient’s registered company name" at bounding box center [487, 492] width 363 height 34
type input "EEONG ELECTRICAL SERVICES"
click at [505, 567] on input "text" at bounding box center [487, 563] width 363 height 34
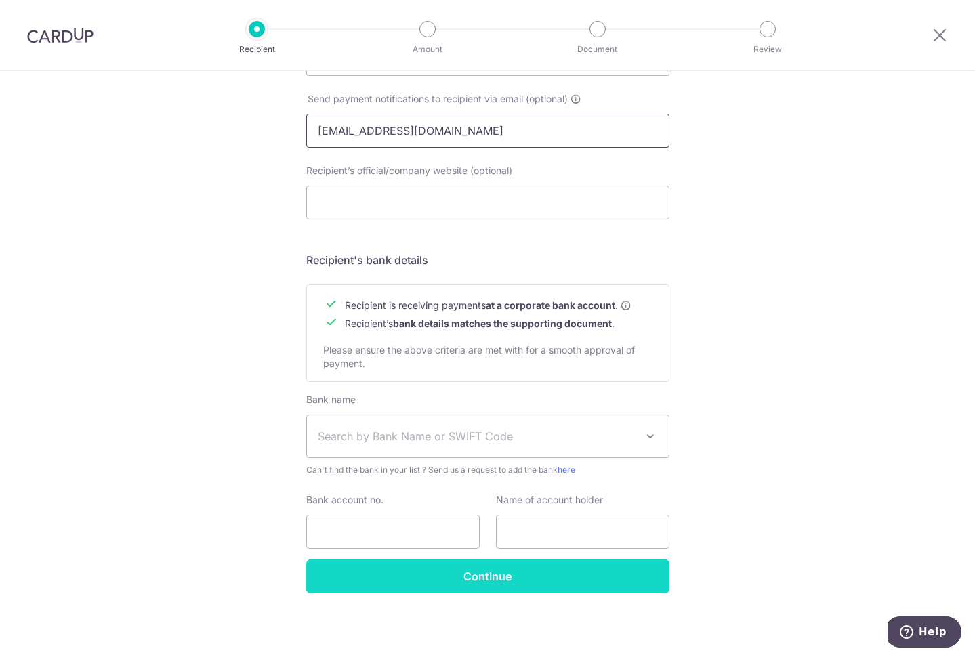
scroll to position [433, 0]
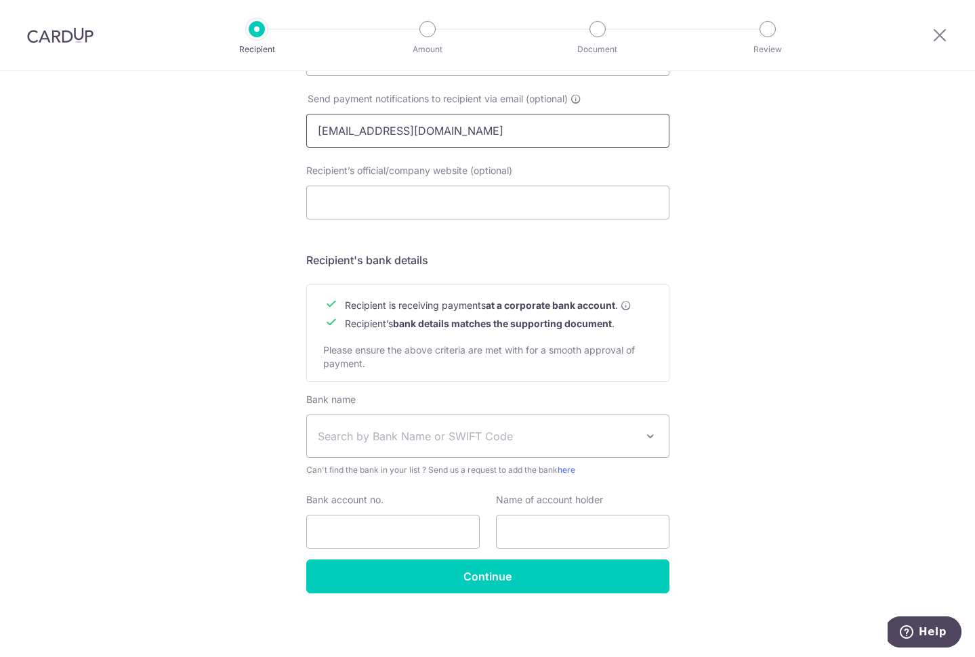
type input "eeongelectrical@outlook.com"
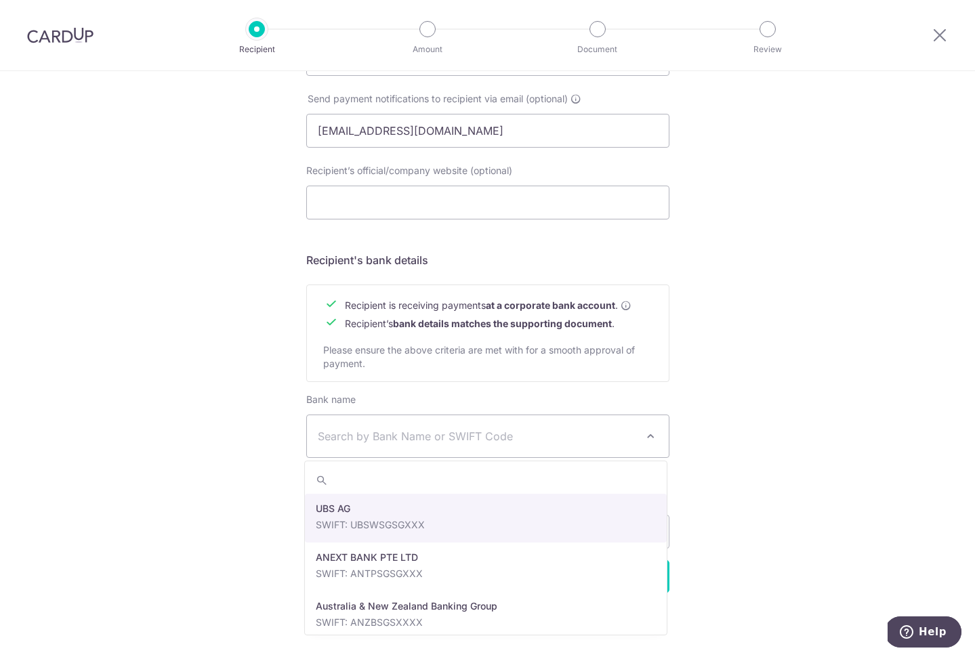
click at [512, 440] on span "Search by Bank Name or SWIFT Code" at bounding box center [477, 436] width 319 height 16
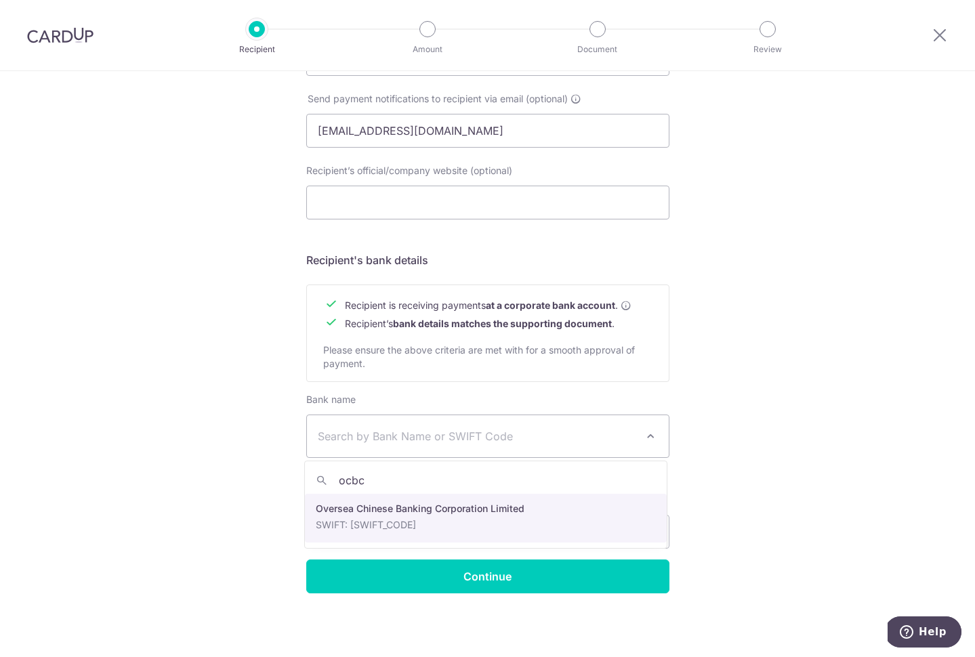
type input "ocbc"
select select "12"
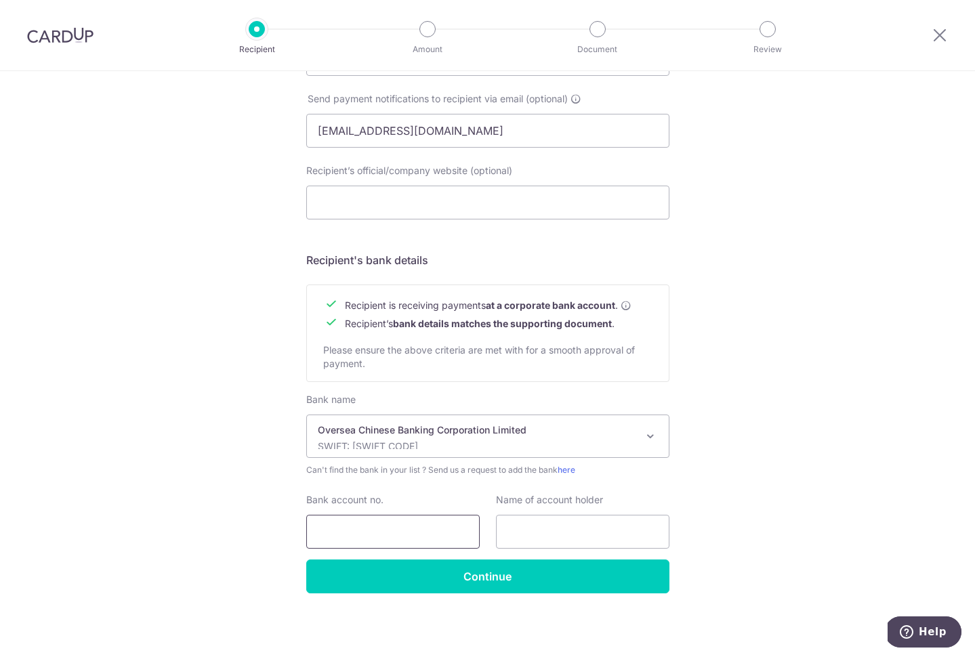
click at [442, 537] on input "Bank account no." at bounding box center [393, 532] width 174 height 34
type input "601721061001"
click at [611, 527] on input "text" at bounding box center [583, 532] width 174 height 34
type input "EEONG ELECTRICAL SERVICES"
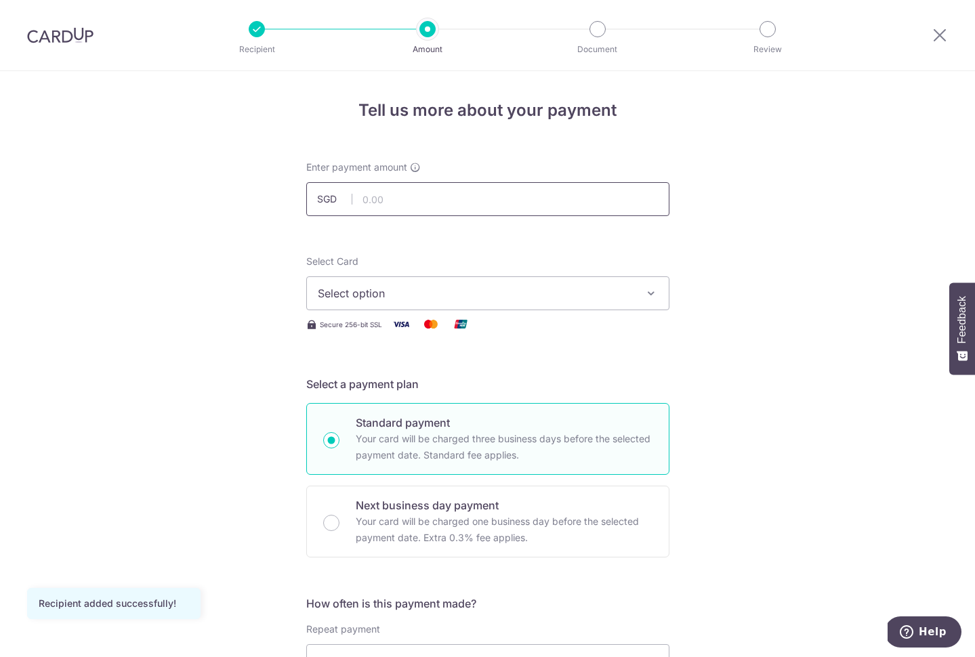
click at [525, 195] on input "text" at bounding box center [487, 199] width 363 height 34
type input "1,298.50"
click at [586, 295] on span "Select option" at bounding box center [476, 293] width 316 height 16
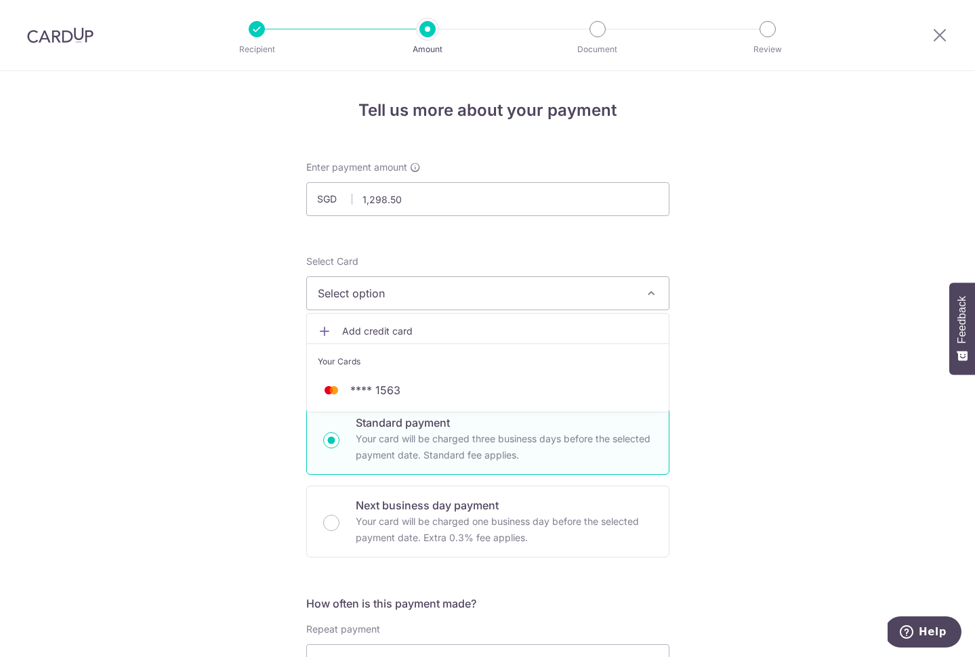
click at [456, 323] on link "Add credit card" at bounding box center [488, 331] width 362 height 24
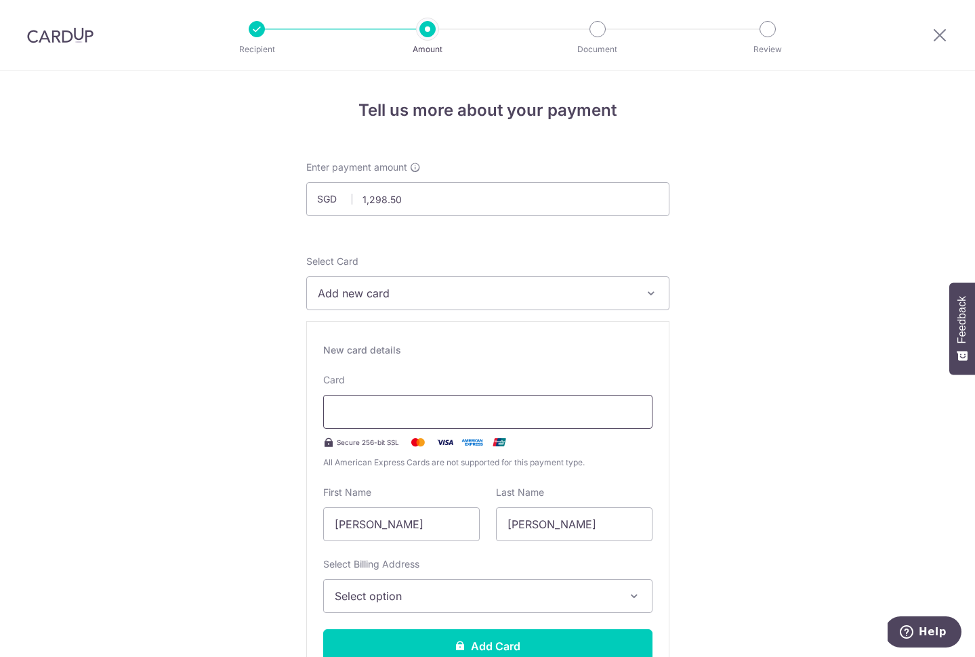
click at [416, 401] on div at bounding box center [487, 412] width 329 height 34
click at [393, 530] on input "[PERSON_NAME]" at bounding box center [401, 525] width 157 height 34
type input "Y"
type input "JOEY"
click at [539, 523] on input "[PERSON_NAME]" at bounding box center [574, 525] width 157 height 34
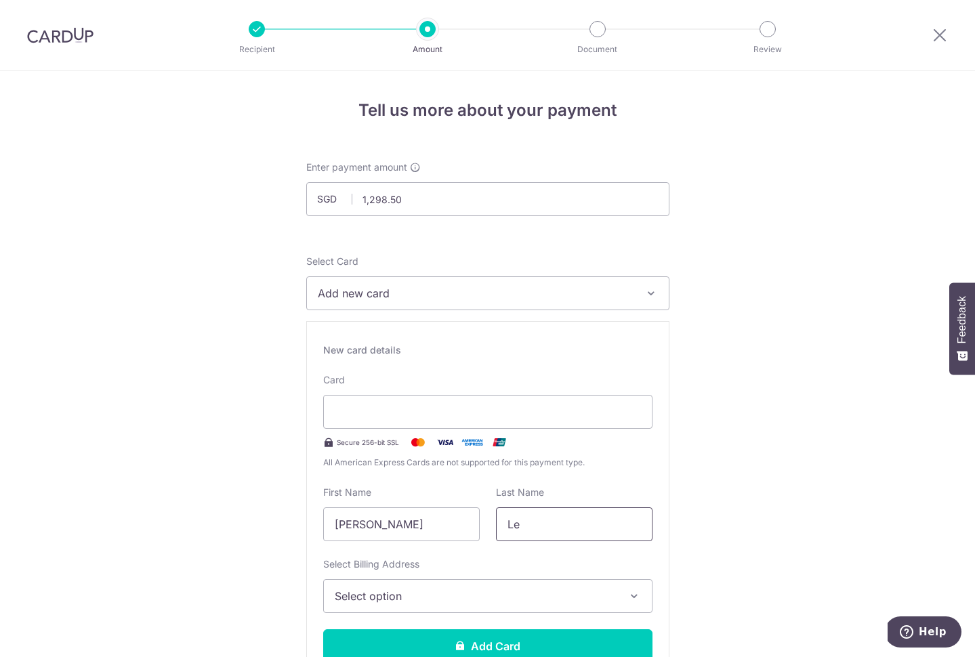
type input "L"
type input "LEE"
click at [636, 597] on icon "button" at bounding box center [635, 597] width 14 height 14
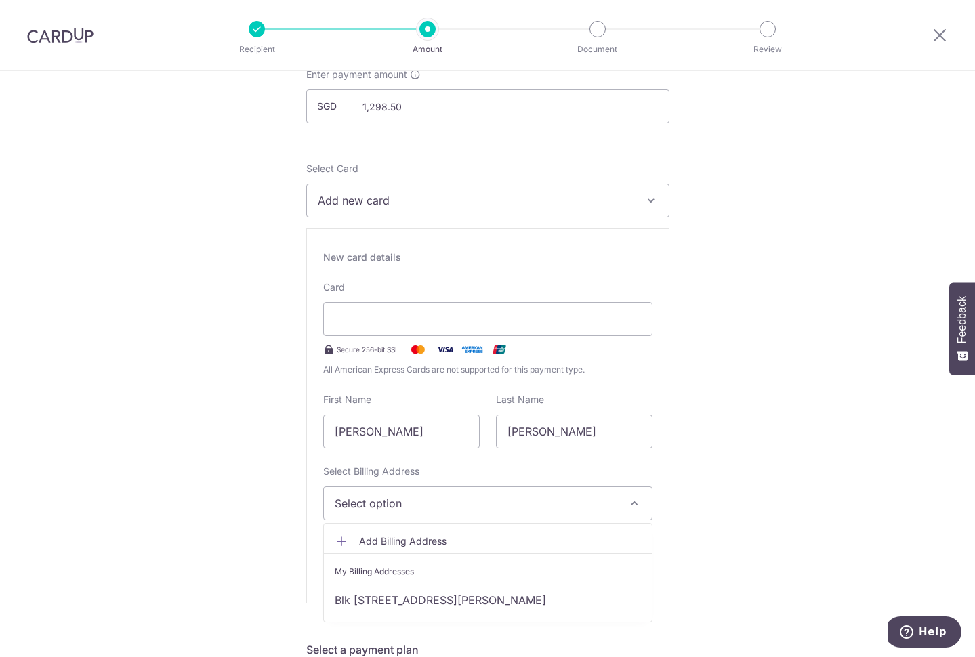
scroll to position [94, 0]
click at [542, 601] on link "Blk [STREET_ADDRESS][PERSON_NAME]" at bounding box center [488, 599] width 328 height 33
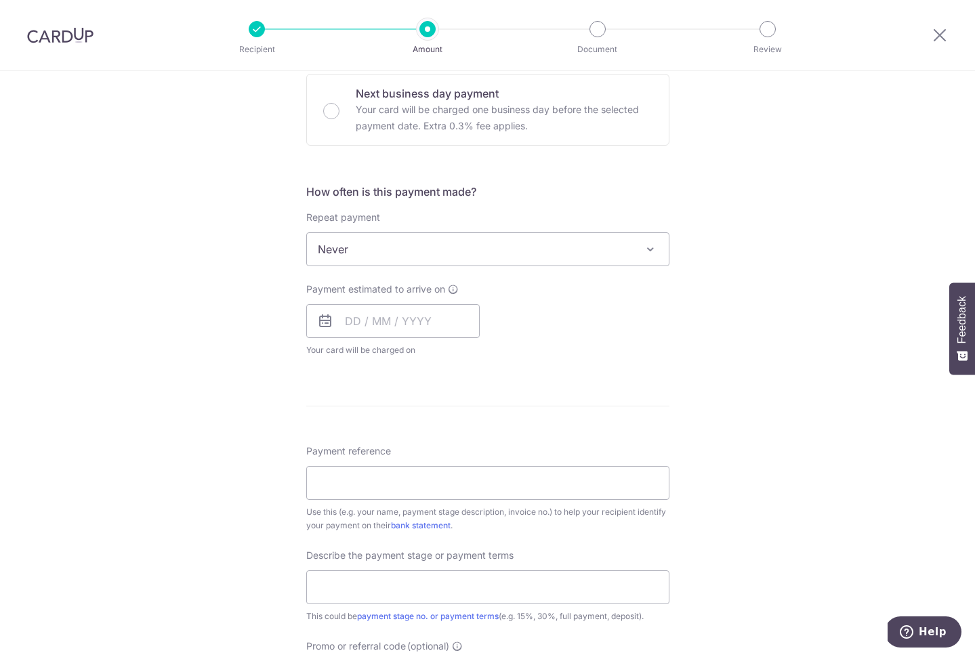
scroll to position [418, 0]
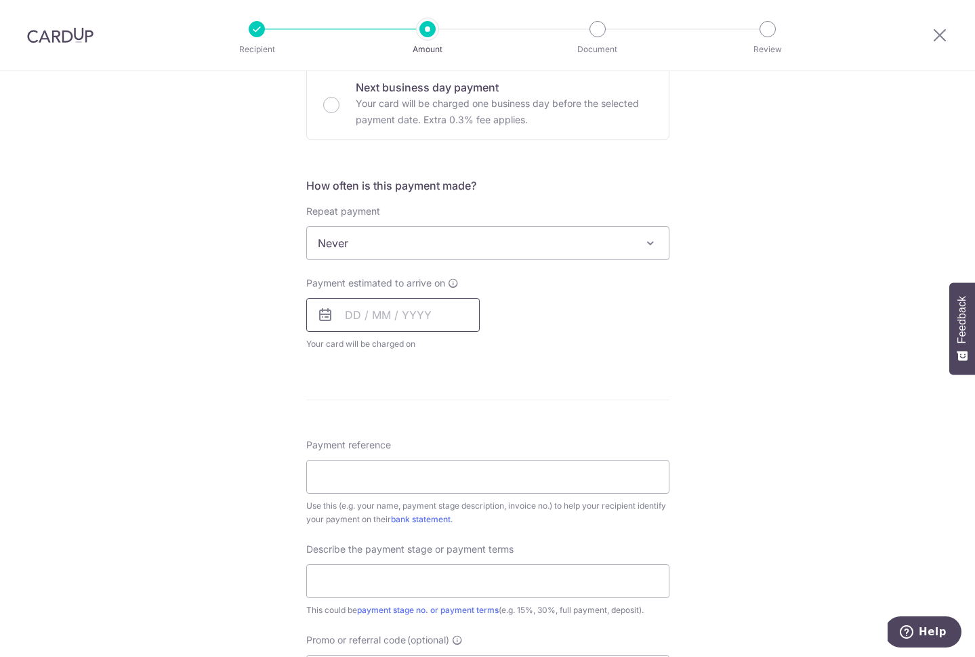
click at [427, 319] on input "text" at bounding box center [393, 315] width 174 height 34
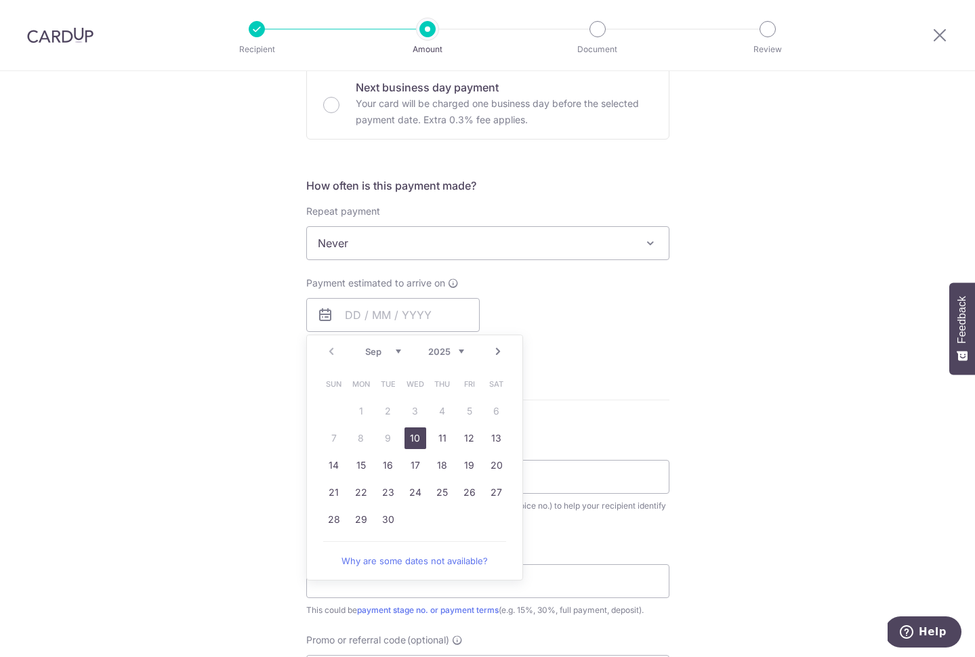
click at [415, 434] on link "10" at bounding box center [416, 439] width 22 height 22
type input "[DATE]"
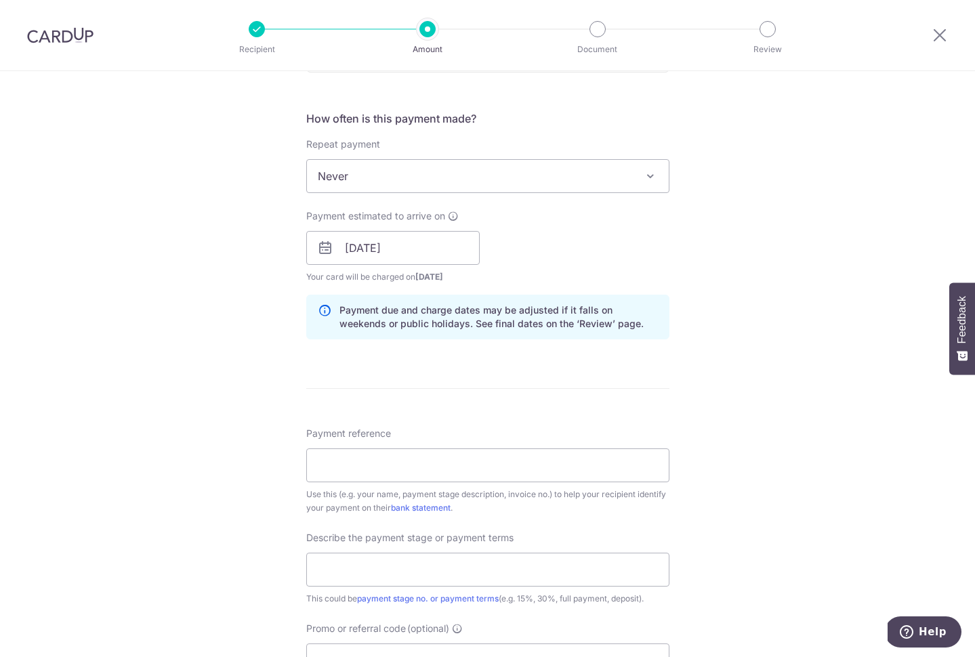
scroll to position [495, 0]
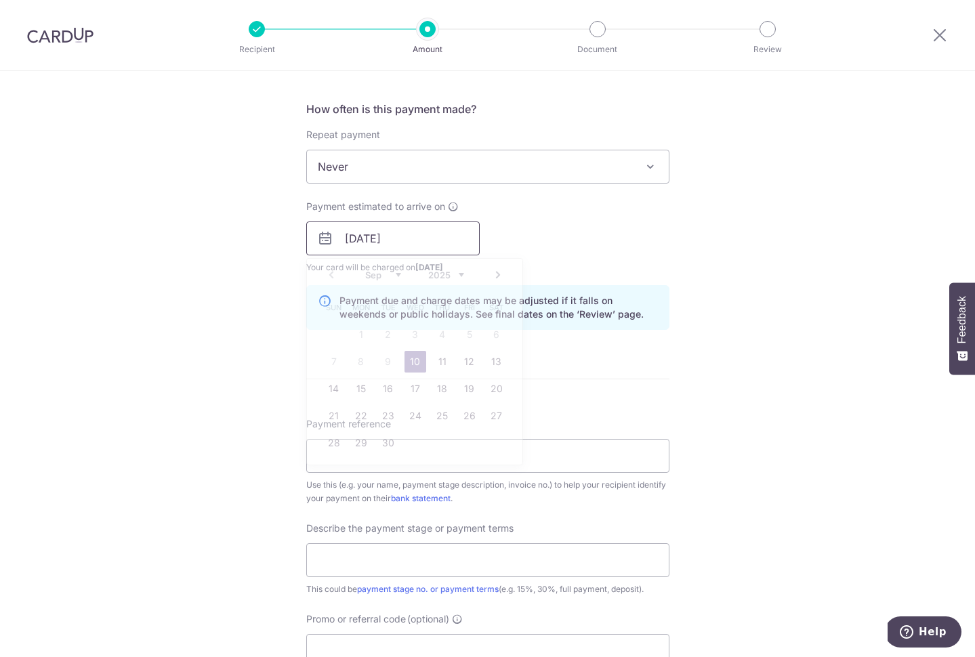
click at [441, 242] on input "[DATE]" at bounding box center [393, 239] width 174 height 34
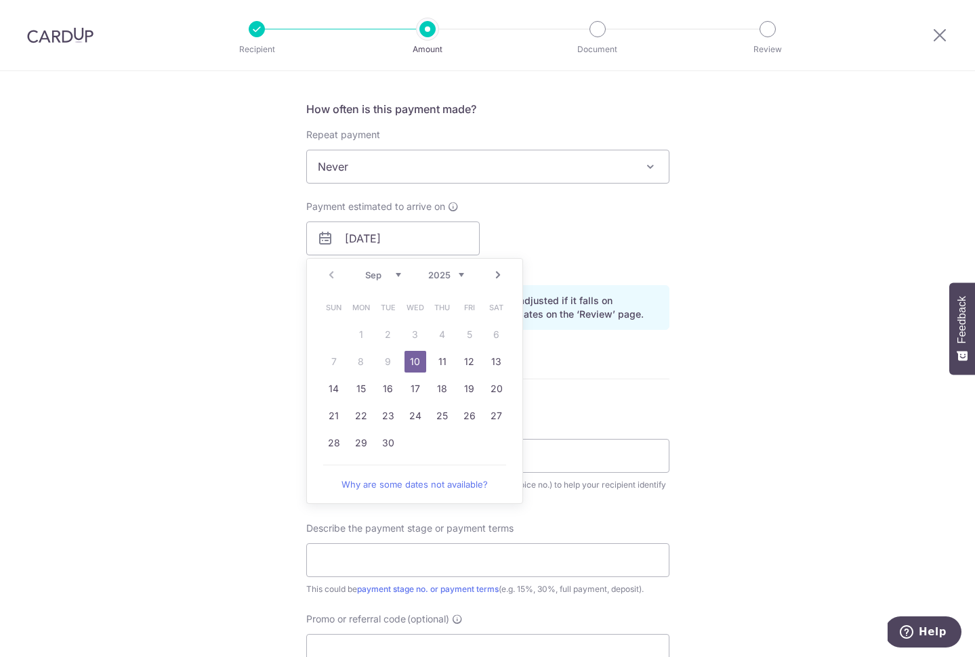
click at [416, 364] on link "10" at bounding box center [416, 362] width 22 height 22
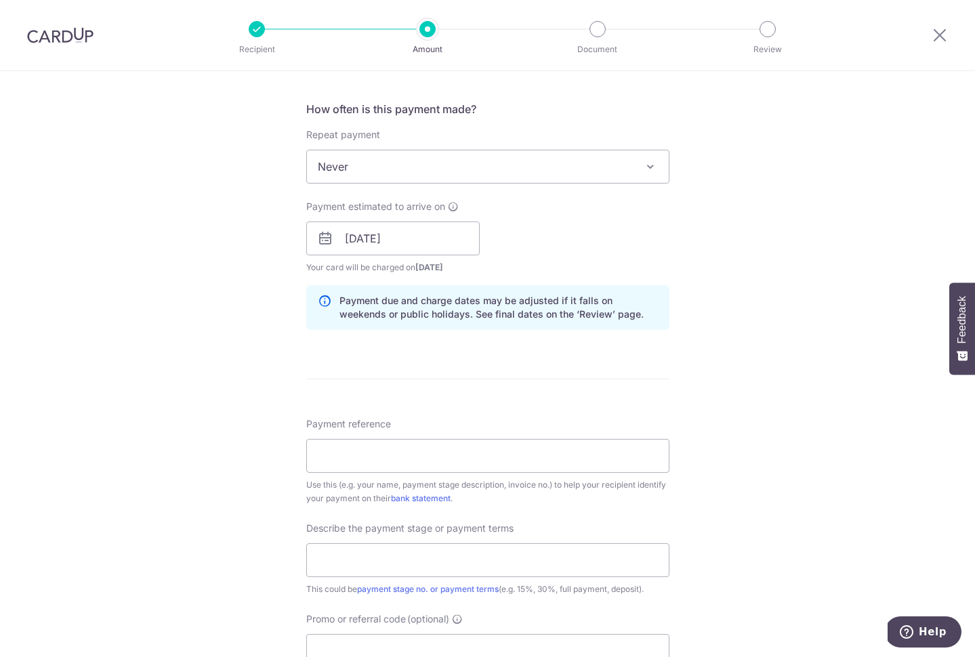
click at [553, 384] on form "Enter payment amount SGD 1,298.50 1298.50 Card added successfully Select Card *…" at bounding box center [487, 275] width 363 height 1219
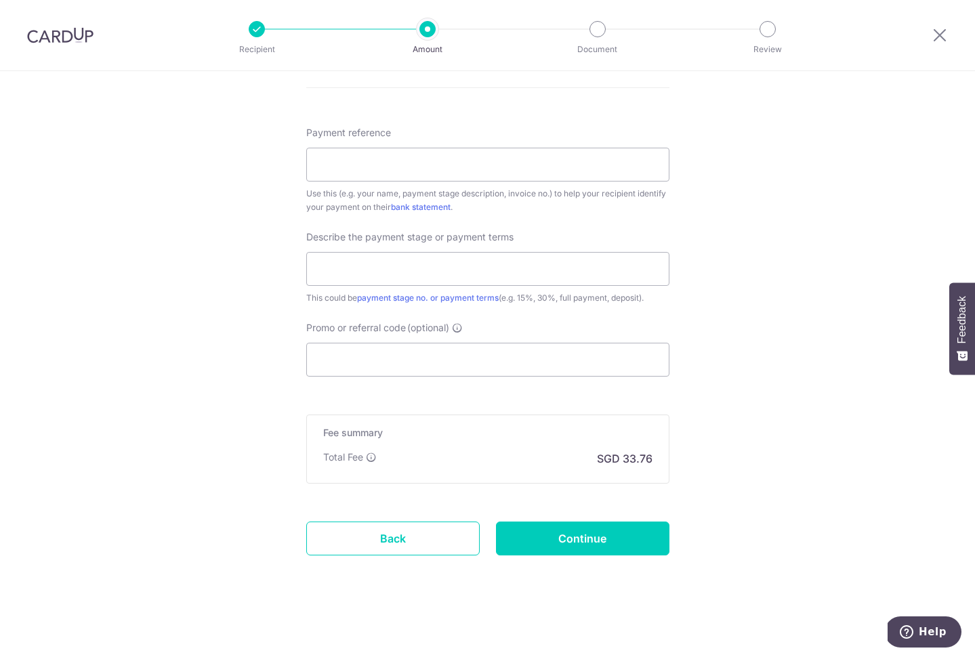
scroll to position [786, 0]
click at [546, 361] on input "Promo or referral code (optional)" at bounding box center [487, 360] width 363 height 34
click at [565, 284] on input "text" at bounding box center [487, 269] width 363 height 34
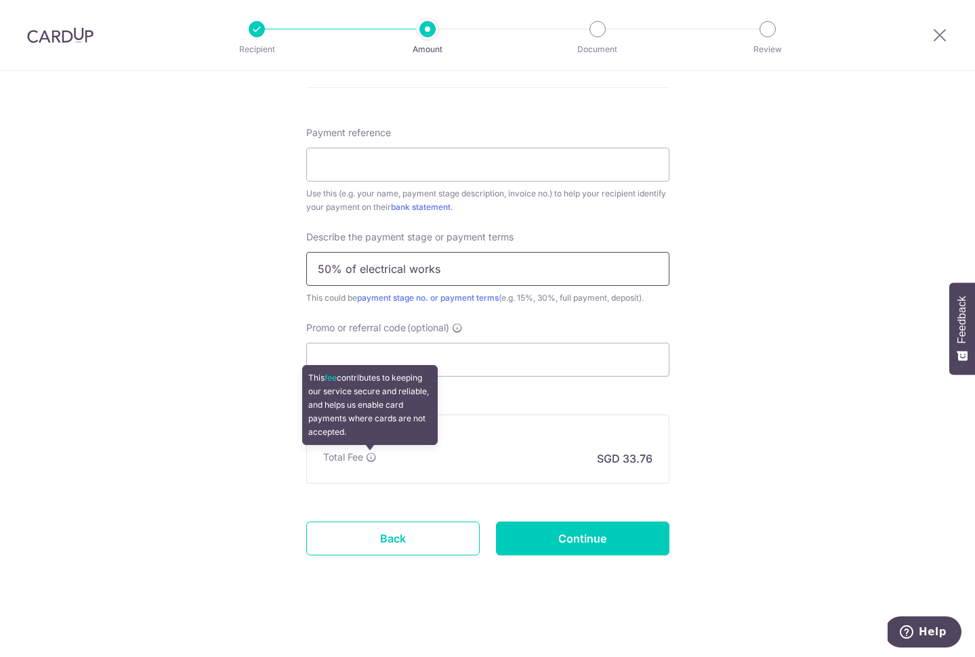
type input "50% of electrical works"
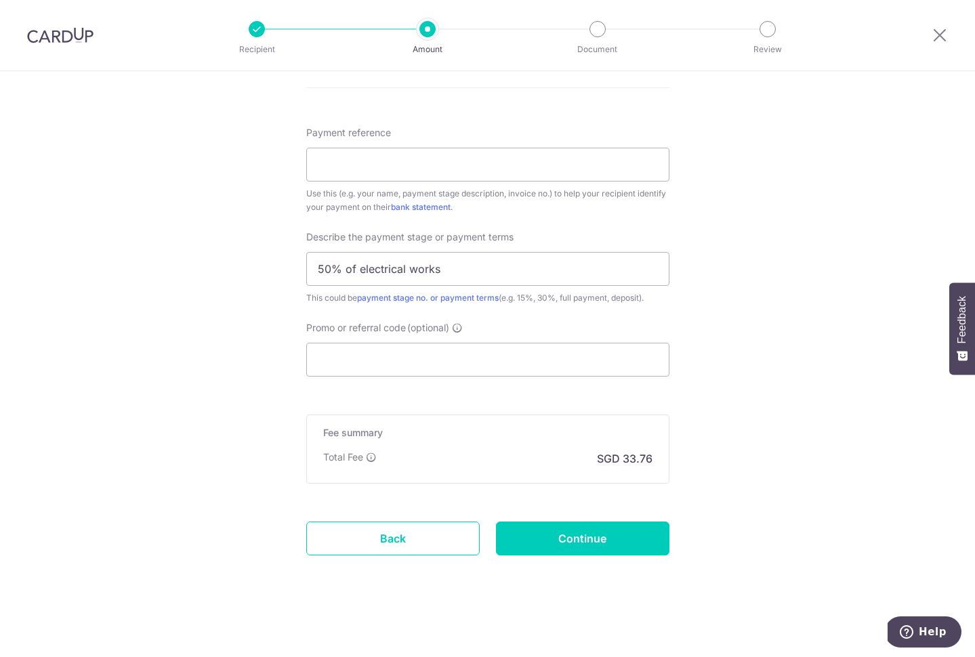
drag, startPoint x: 369, startPoint y: 454, endPoint x: 407, endPoint y: 451, distance: 37.4
click at [406, 451] on div "Total Fee This fee contributes to keeping our service secure and reliable, and …" at bounding box center [487, 459] width 329 height 16
click at [481, 365] on input "Promo or referral code (optional)" at bounding box center [487, 360] width 363 height 34
paste input "OCBC90N155"
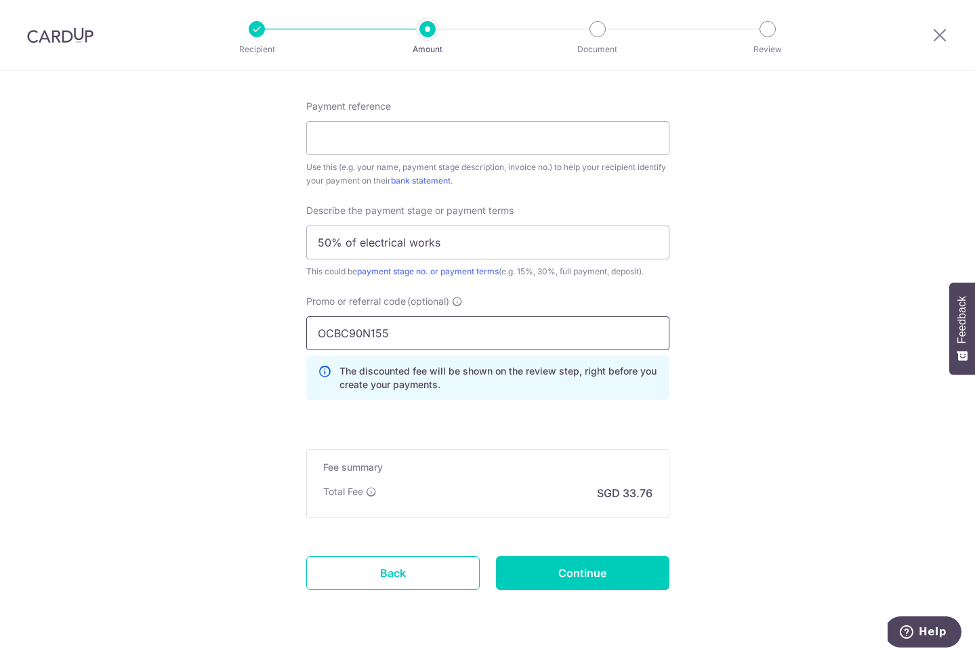
scroll to position [813, 0]
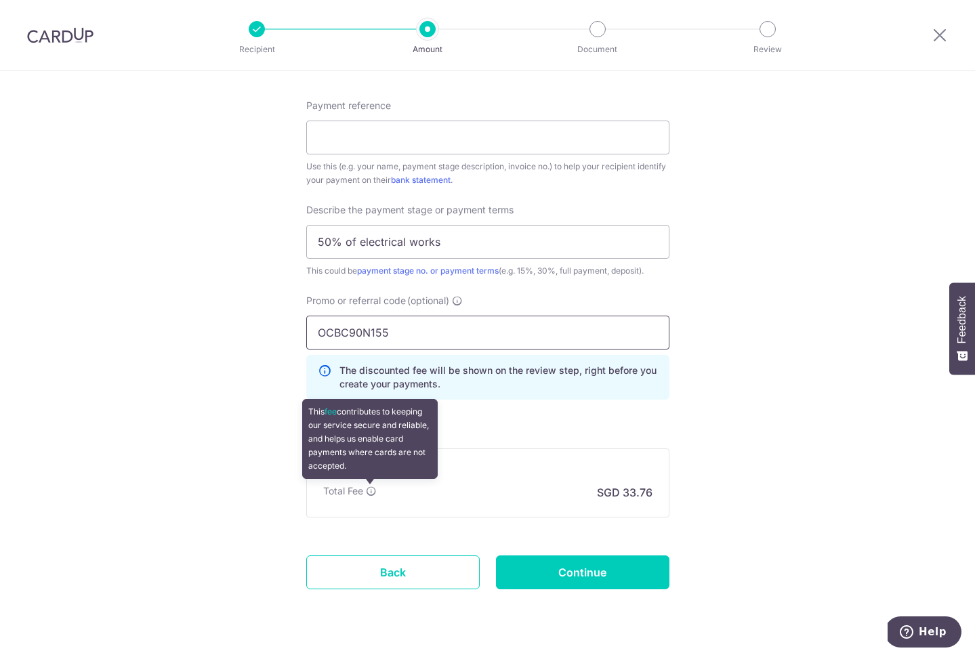
type input "OCBC90N155"
drag, startPoint x: 370, startPoint y: 493, endPoint x: 377, endPoint y: 495, distance: 6.9
click at [375, 495] on icon at bounding box center [371, 491] width 11 height 11
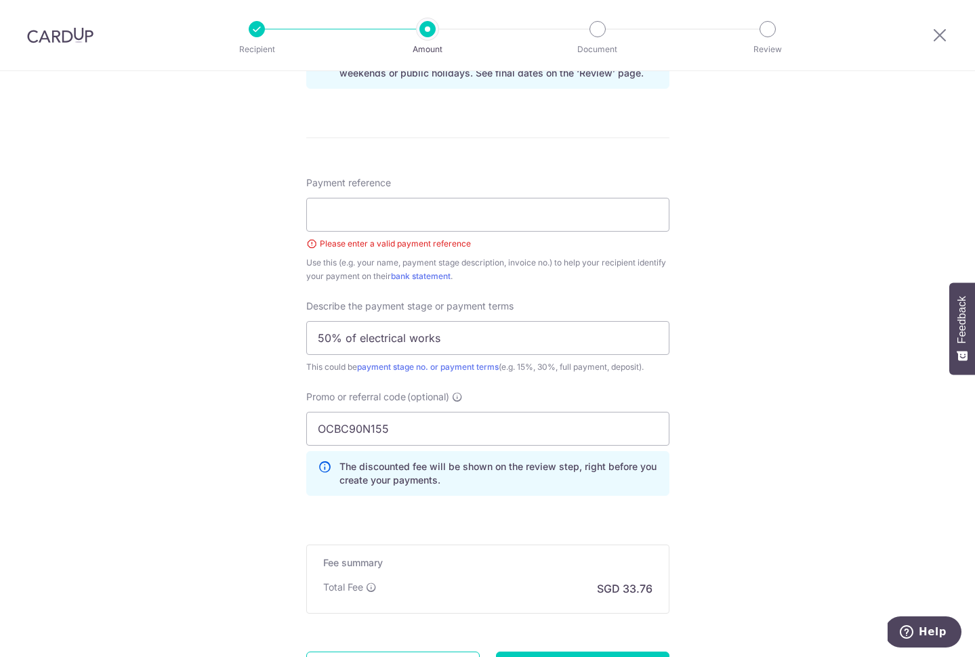
scroll to position [735, 0]
click at [472, 226] on input "Payment reference" at bounding box center [487, 216] width 363 height 34
type input "Joey Lee"
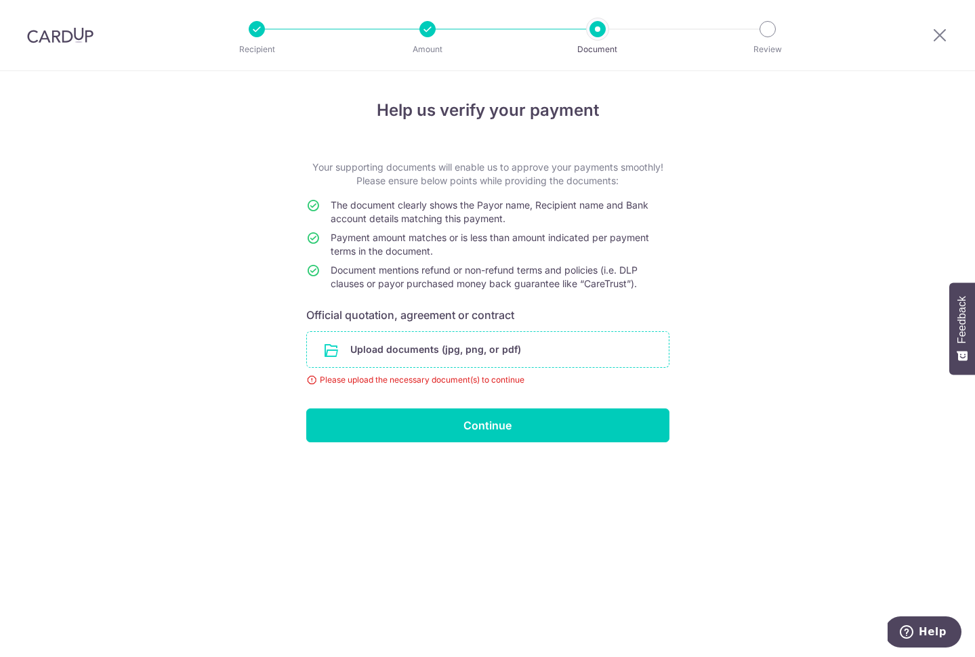
click at [449, 349] on input "file" at bounding box center [488, 349] width 362 height 35
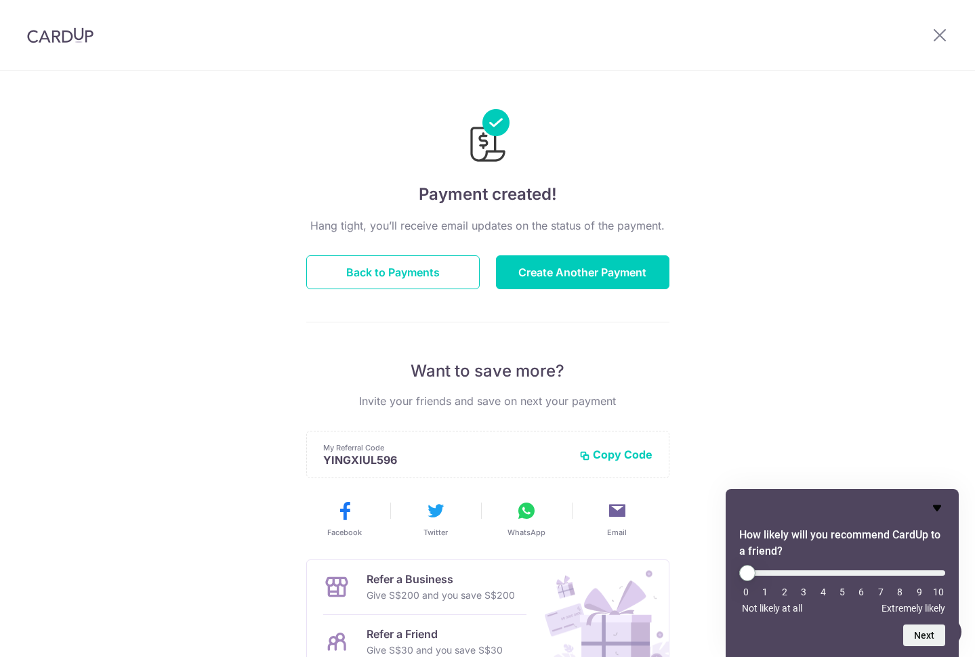
click at [939, 510] on icon "Hide survey" at bounding box center [937, 509] width 8 height 6
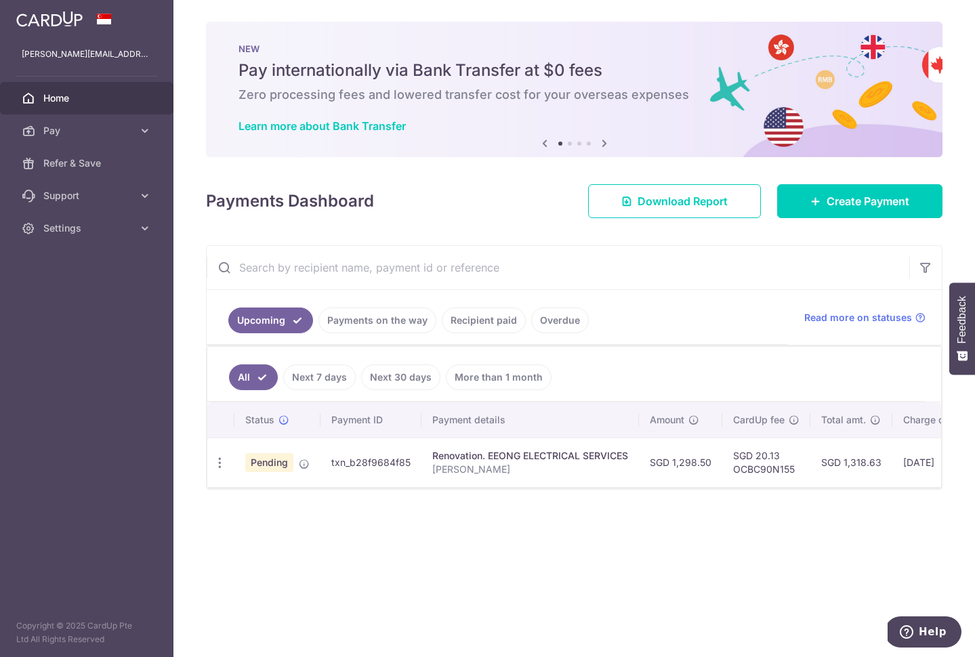
drag, startPoint x: 567, startPoint y: 492, endPoint x: 657, endPoint y: 490, distance: 89.5
click at [676, 489] on div "All Next 7 days Next 30 days More than 1 month Status Payment ID Payment detail…" at bounding box center [574, 418] width 735 height 144
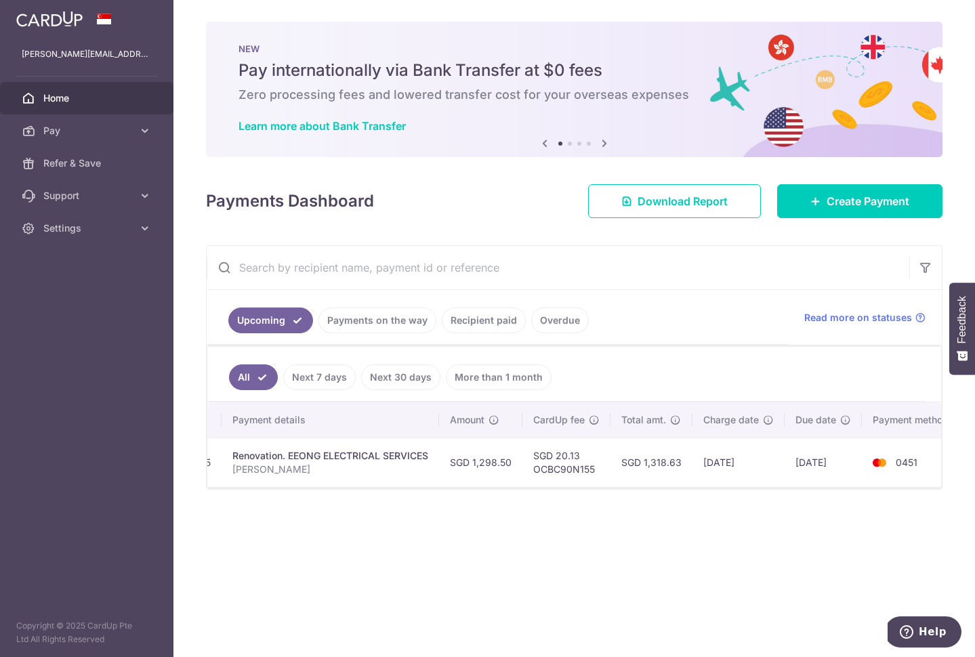
scroll to position [0, 218]
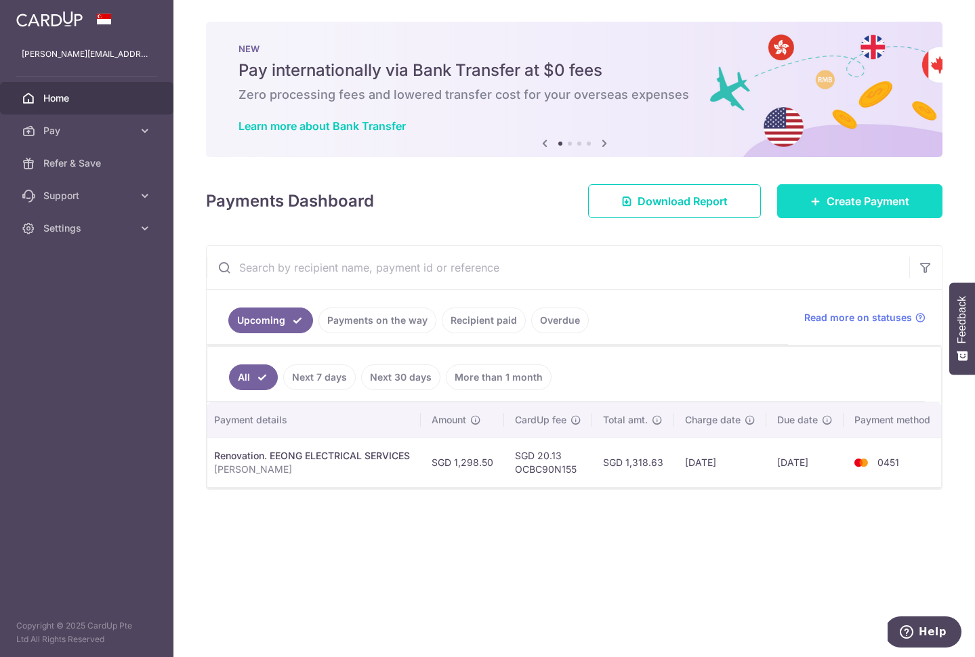
click at [813, 198] on icon at bounding box center [816, 201] width 11 height 11
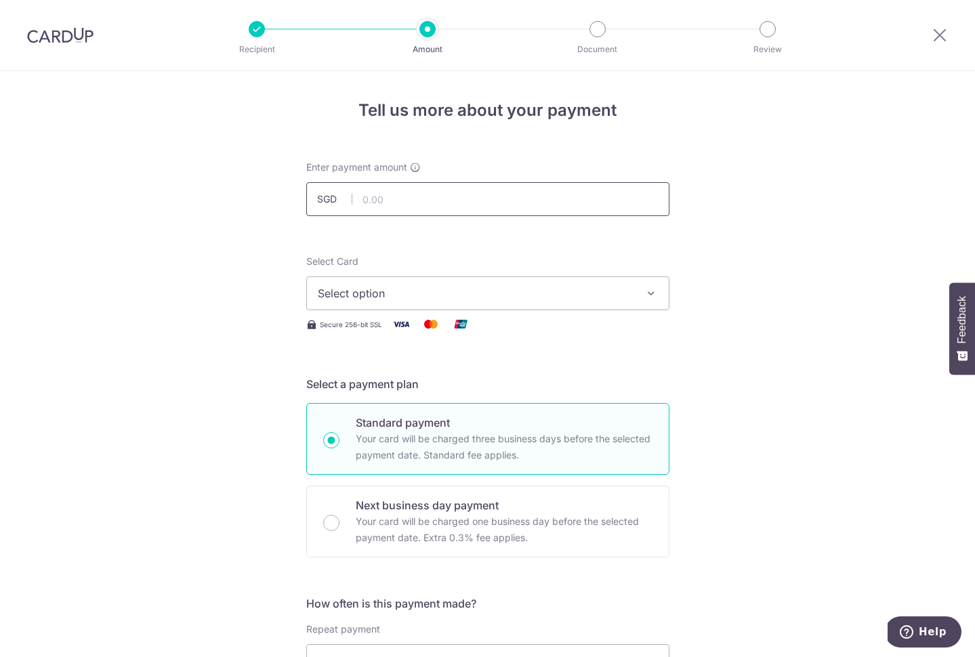
click at [493, 196] on input "text" at bounding box center [487, 199] width 363 height 34
click at [656, 287] on button "Select option" at bounding box center [487, 294] width 363 height 34
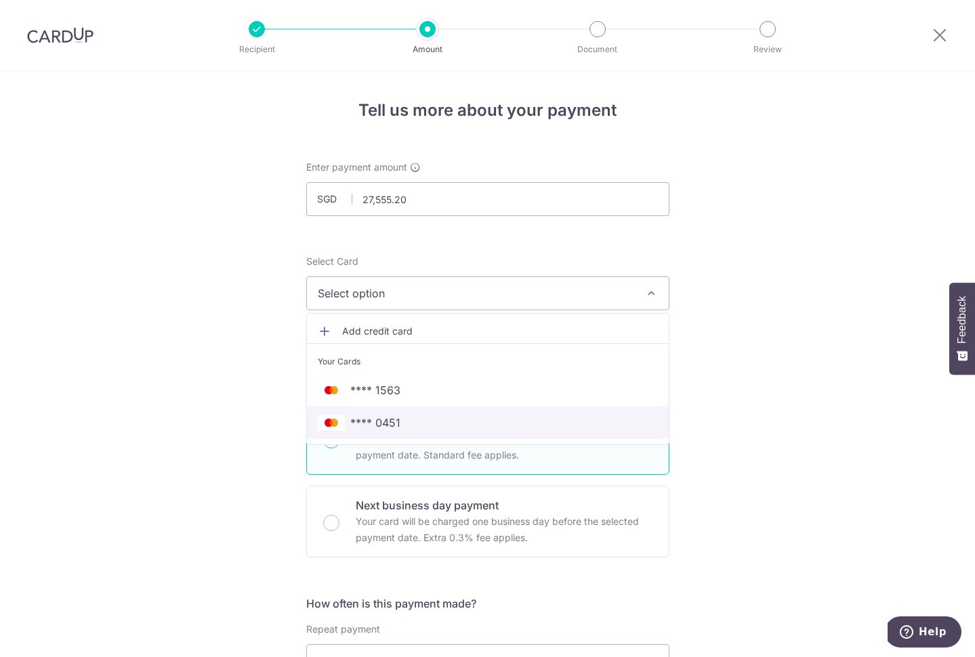
click at [577, 428] on span "**** 0451" at bounding box center [488, 423] width 340 height 16
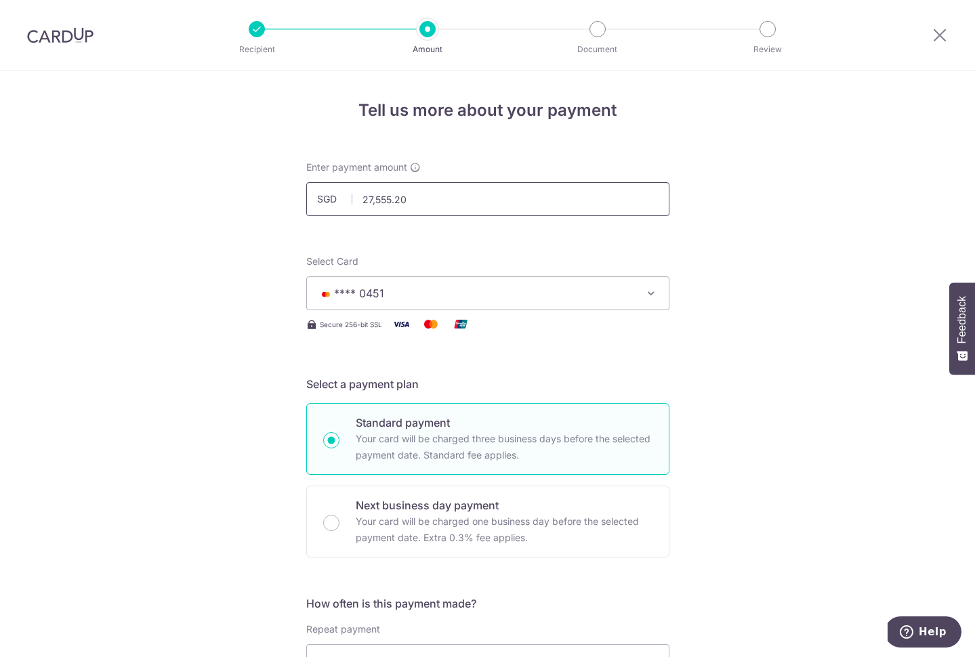
click at [421, 199] on input "27,555.20" at bounding box center [487, 199] width 363 height 34
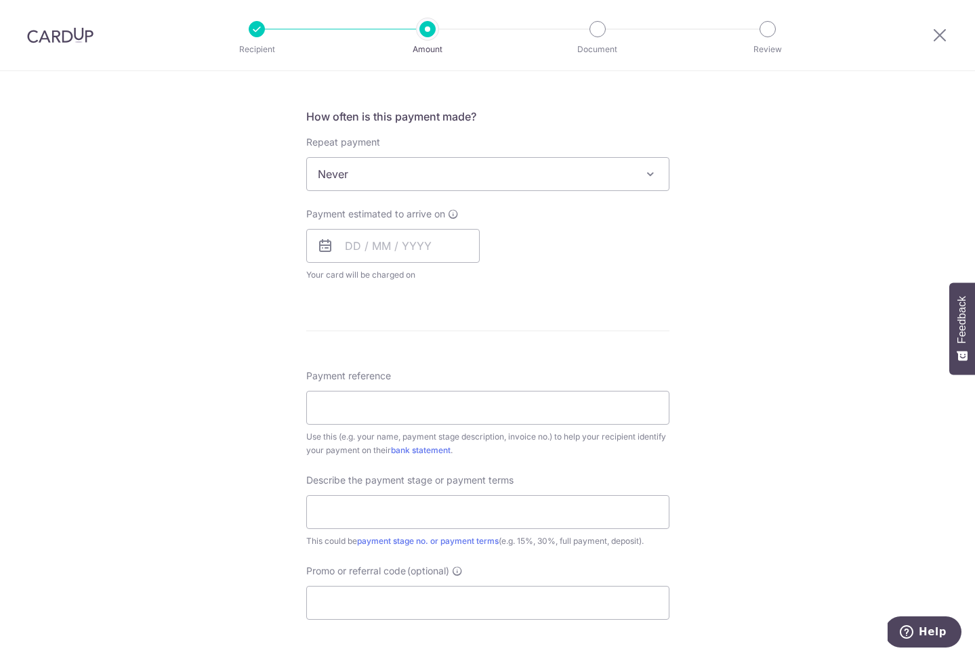
scroll to position [491, 0]
type input "27,555.20"
click at [403, 248] on input "text" at bounding box center [393, 242] width 174 height 34
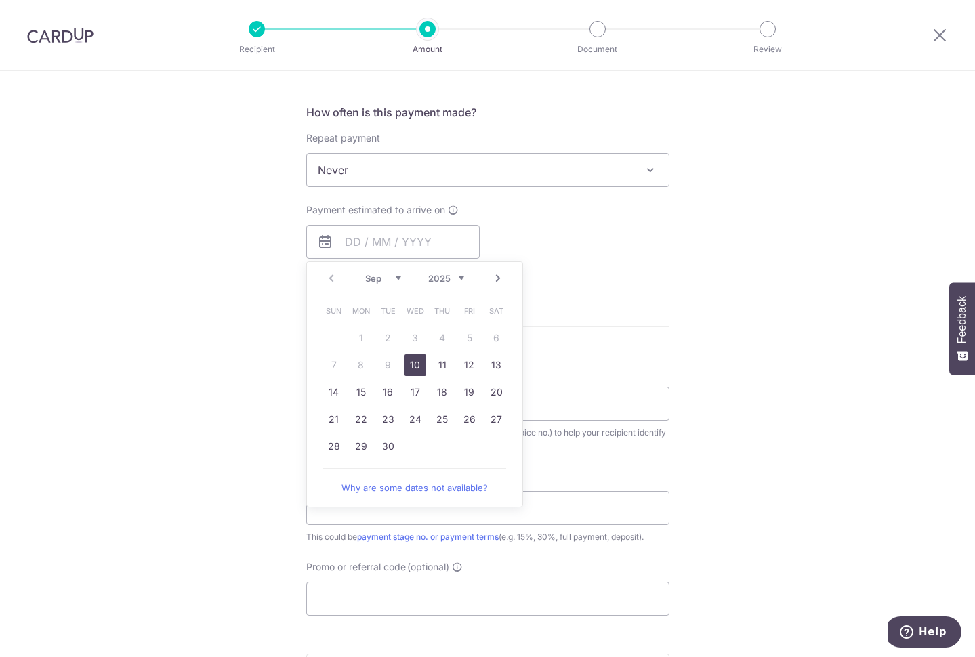
click at [417, 365] on link "10" at bounding box center [416, 365] width 22 height 22
type input "[DATE]"
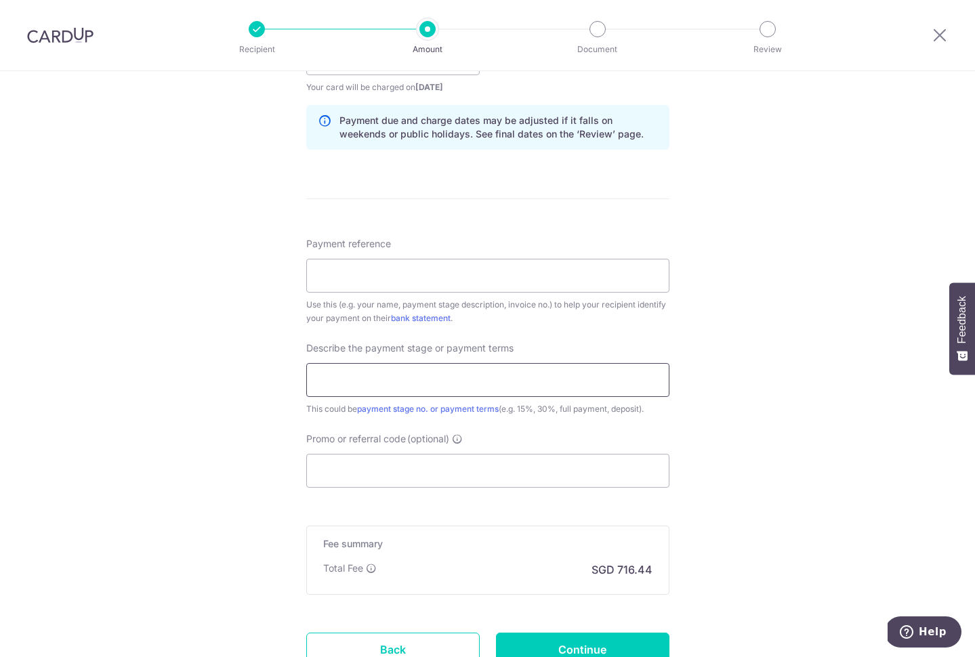
scroll to position [673, 0]
click at [498, 273] on input "Payment reference" at bounding box center [487, 278] width 363 height 34
type input "[PERSON_NAME]"
click at [495, 387] on input "text" at bounding box center [487, 382] width 363 height 34
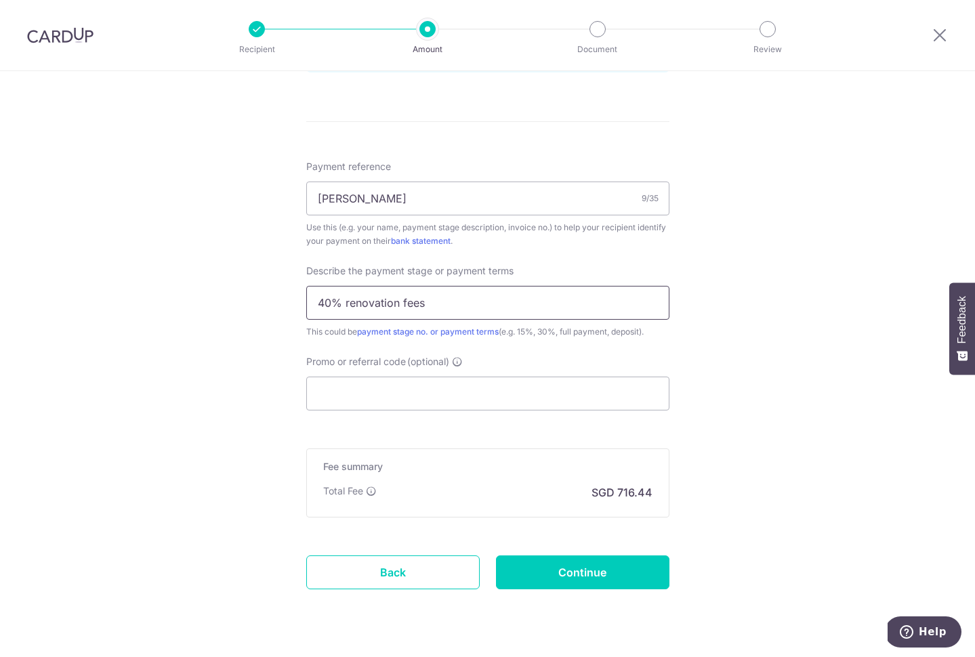
scroll to position [754, 0]
type input "40% renovation fees"
click at [451, 387] on input "Promo or referral code (optional)" at bounding box center [487, 392] width 363 height 34
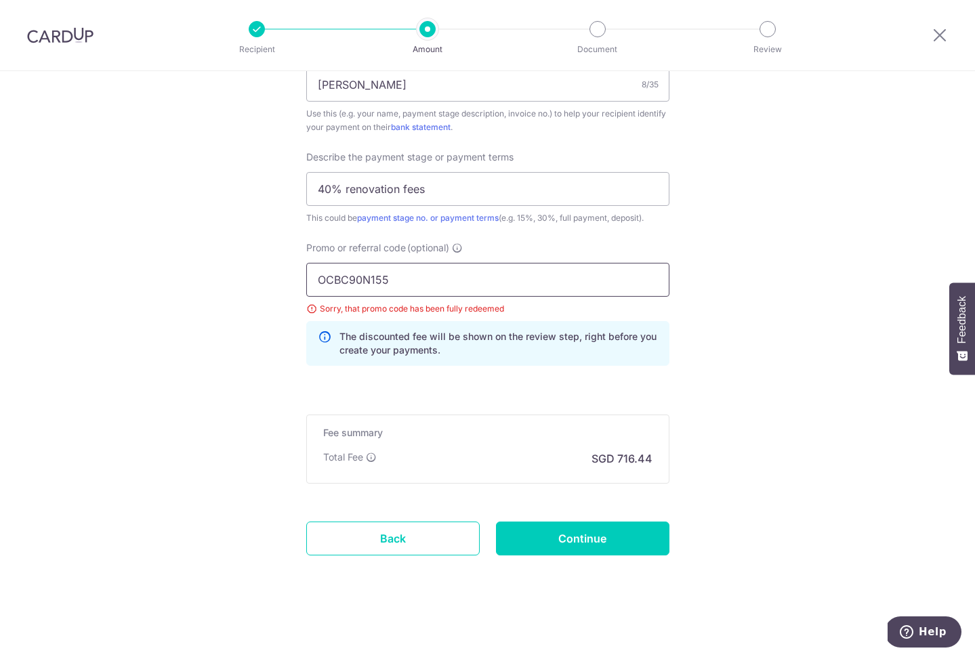
click at [428, 280] on input "OCBC90N155" at bounding box center [487, 280] width 363 height 34
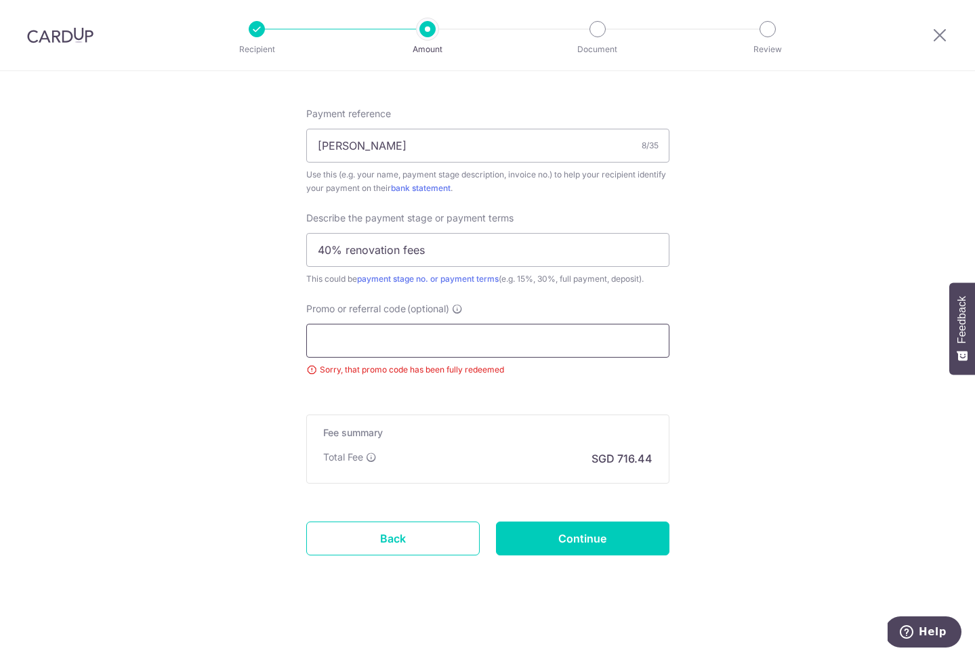
scroll to position [805, 0]
paste input "MCTAX25N"
type input "MCTAX25N"
paste input "OCBC90NMC"
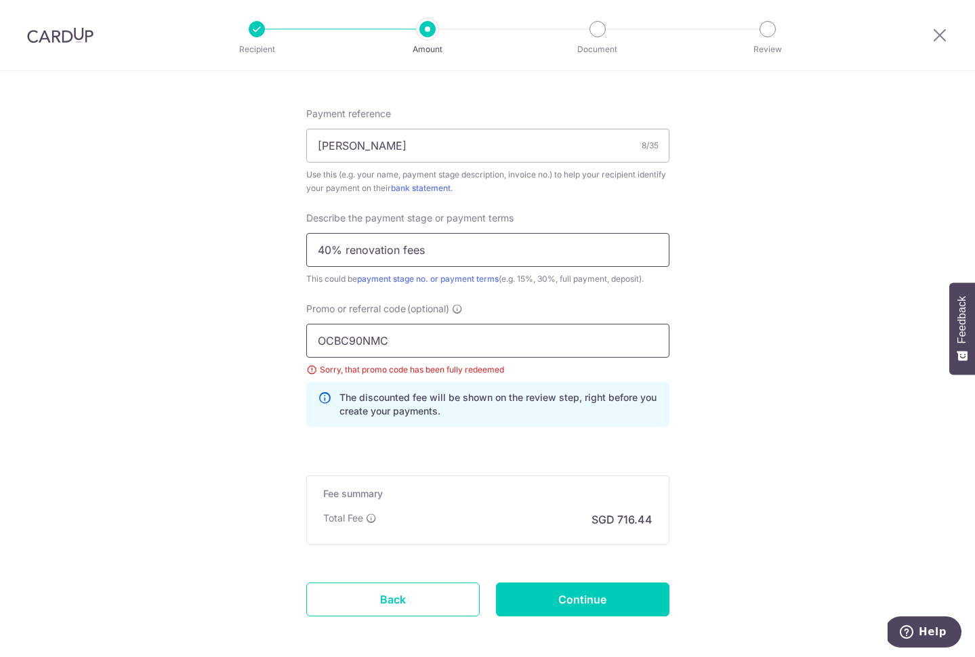
click button "Add Card" at bounding box center [0, 0] width 0 height 0
click at [434, 335] on input "OCBC90NMC" at bounding box center [487, 341] width 363 height 34
click button "Add Card" at bounding box center [0, 0] width 0 height 0
drag, startPoint x: 410, startPoint y: 346, endPoint x: 347, endPoint y: 340, distance: 63.3
click at [347, 346] on input "OCBC90NMC" at bounding box center [487, 341] width 363 height 34
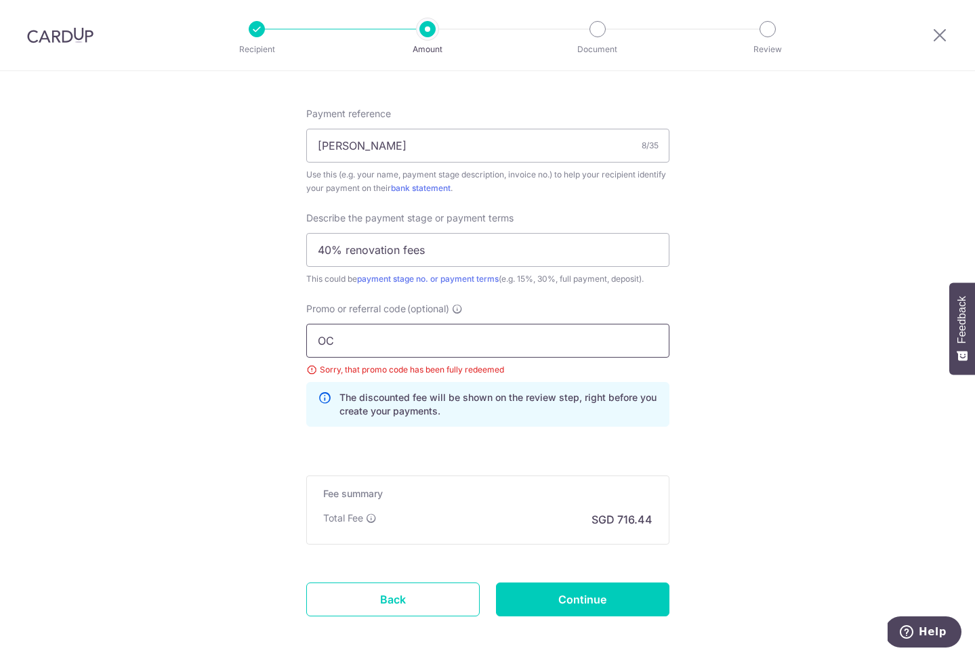
type input "O"
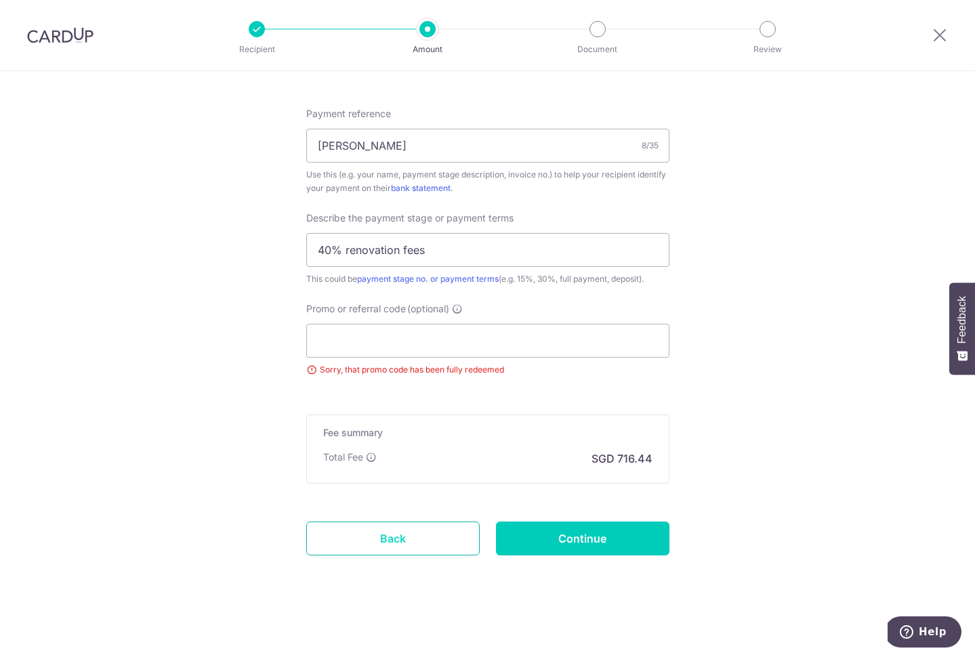
click at [351, 527] on link "Back" at bounding box center [393, 539] width 174 height 34
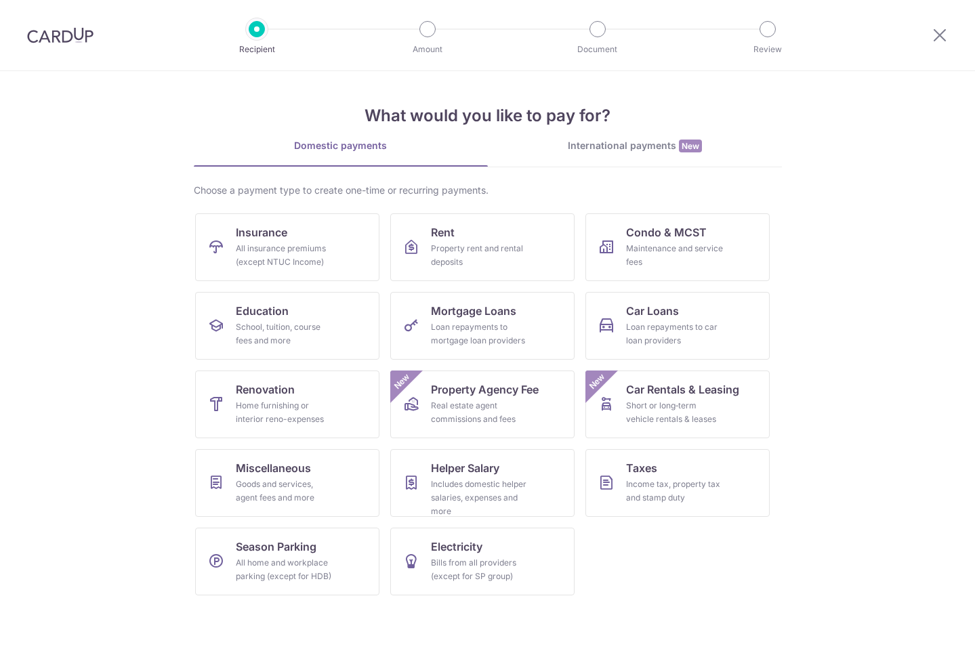
click at [56, 25] on div at bounding box center [60, 35] width 121 height 70
click at [56, 38] on img at bounding box center [60, 35] width 66 height 16
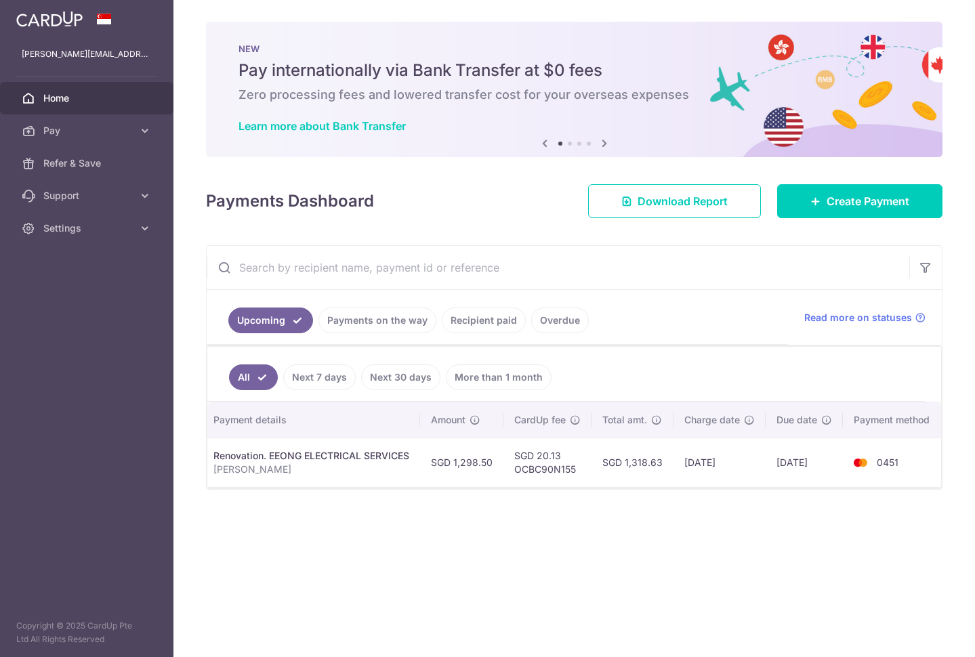
scroll to position [0, 218]
